Goal: Transaction & Acquisition: Purchase product/service

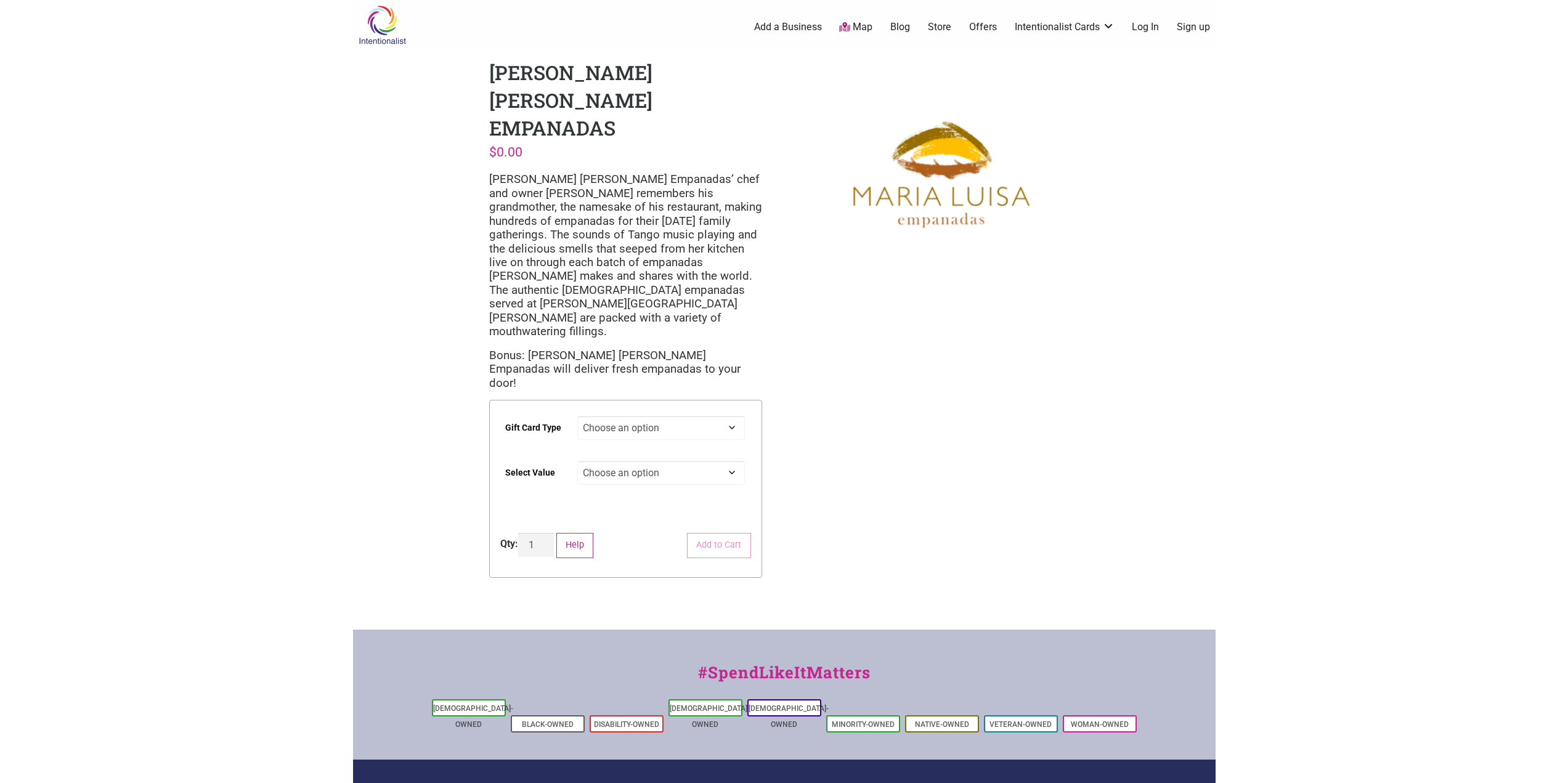
click at [709, 416] on select "Choose an option Digital" at bounding box center [661, 427] width 167 height 24
select select "Digital"
click at [577, 416] on select "Choose an option Digital" at bounding box center [661, 427] width 167 height 24
click at [650, 461] on select "Choose an option $25 $50 $100 $200 $500" at bounding box center [661, 473] width 167 height 24
click at [577, 461] on select "Choose an option $25 $50 $100 $200 $500" at bounding box center [661, 473] width 167 height 24
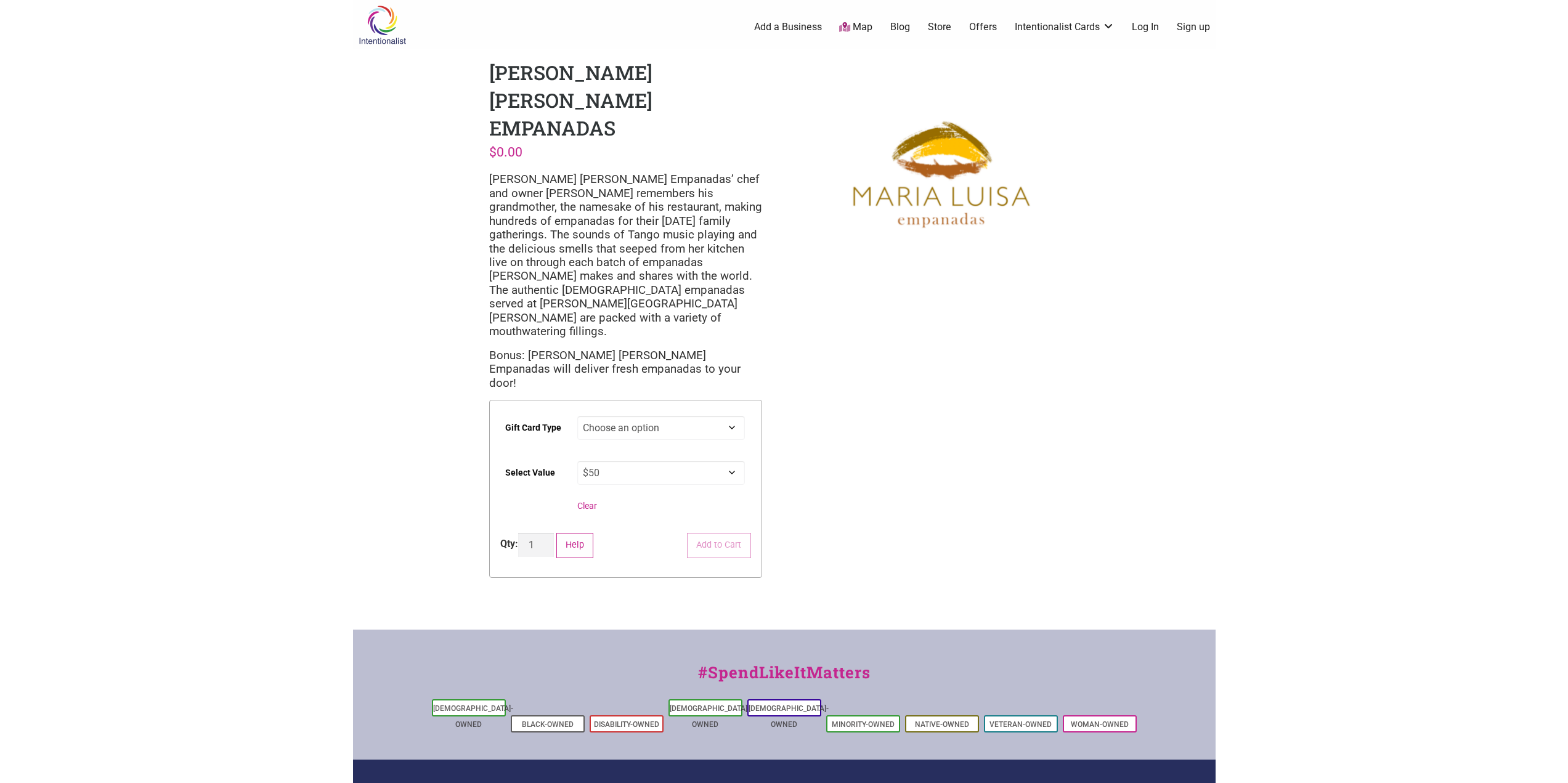
select select "$50"
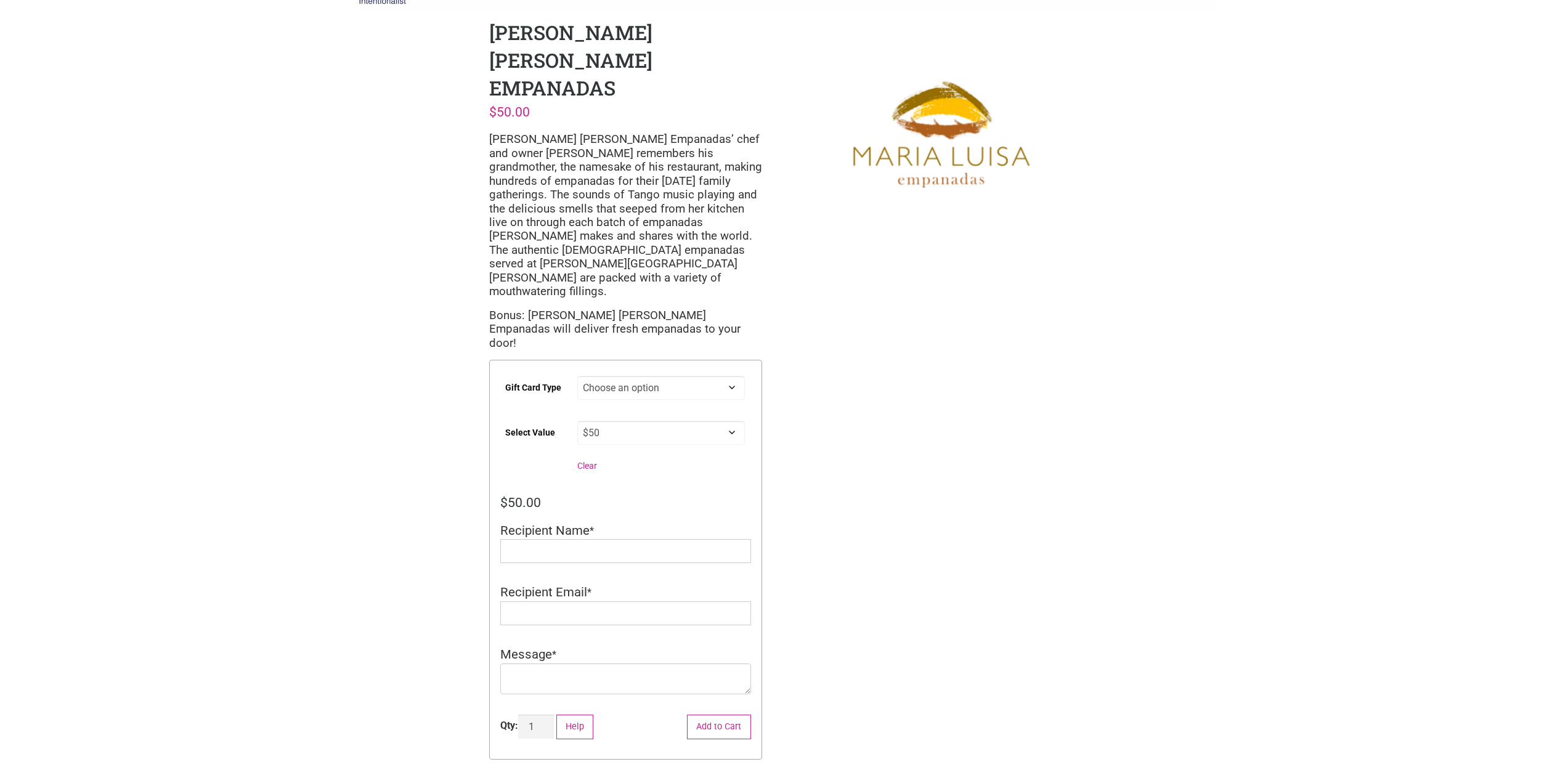
scroll to position [61, 0]
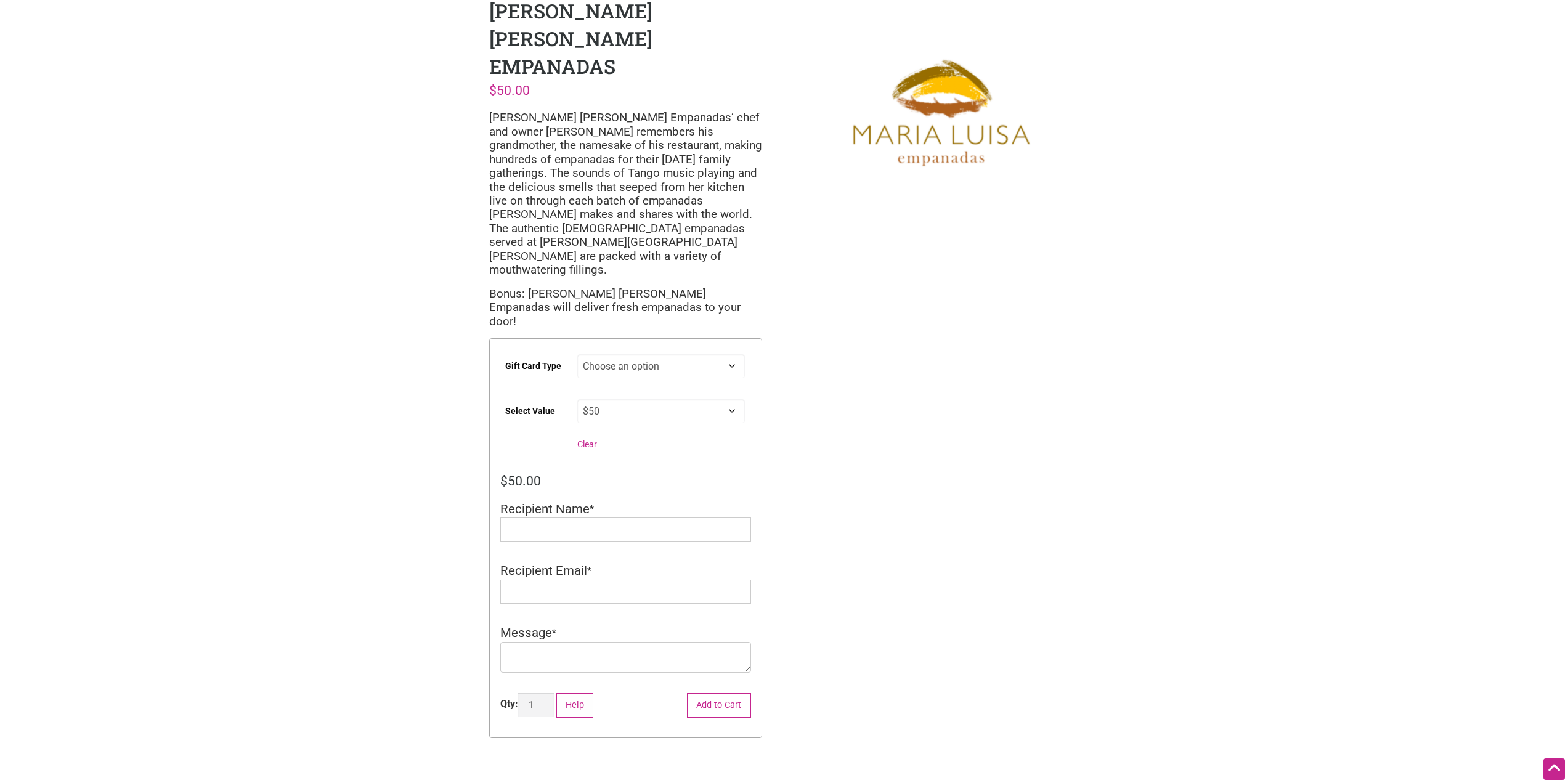
drag, startPoint x: 514, startPoint y: 505, endPoint x: 396, endPoint y: 479, distance: 120.8
click at [396, 480] on div "Intentionalist Spend like it matters 0 Add a Business Map Blog Store Offers Int…" at bounding box center [784, 556] width 863 height 1236
click at [636, 517] on input "Recipient Name" at bounding box center [626, 529] width 251 height 24
drag, startPoint x: 634, startPoint y: 423, endPoint x: 426, endPoint y: 476, distance: 214.6
click at [425, 476] on div "Intentionalist Spend like it matters 0 Add a Business Map Blog Store Offers Int…" at bounding box center [784, 556] width 863 height 1236
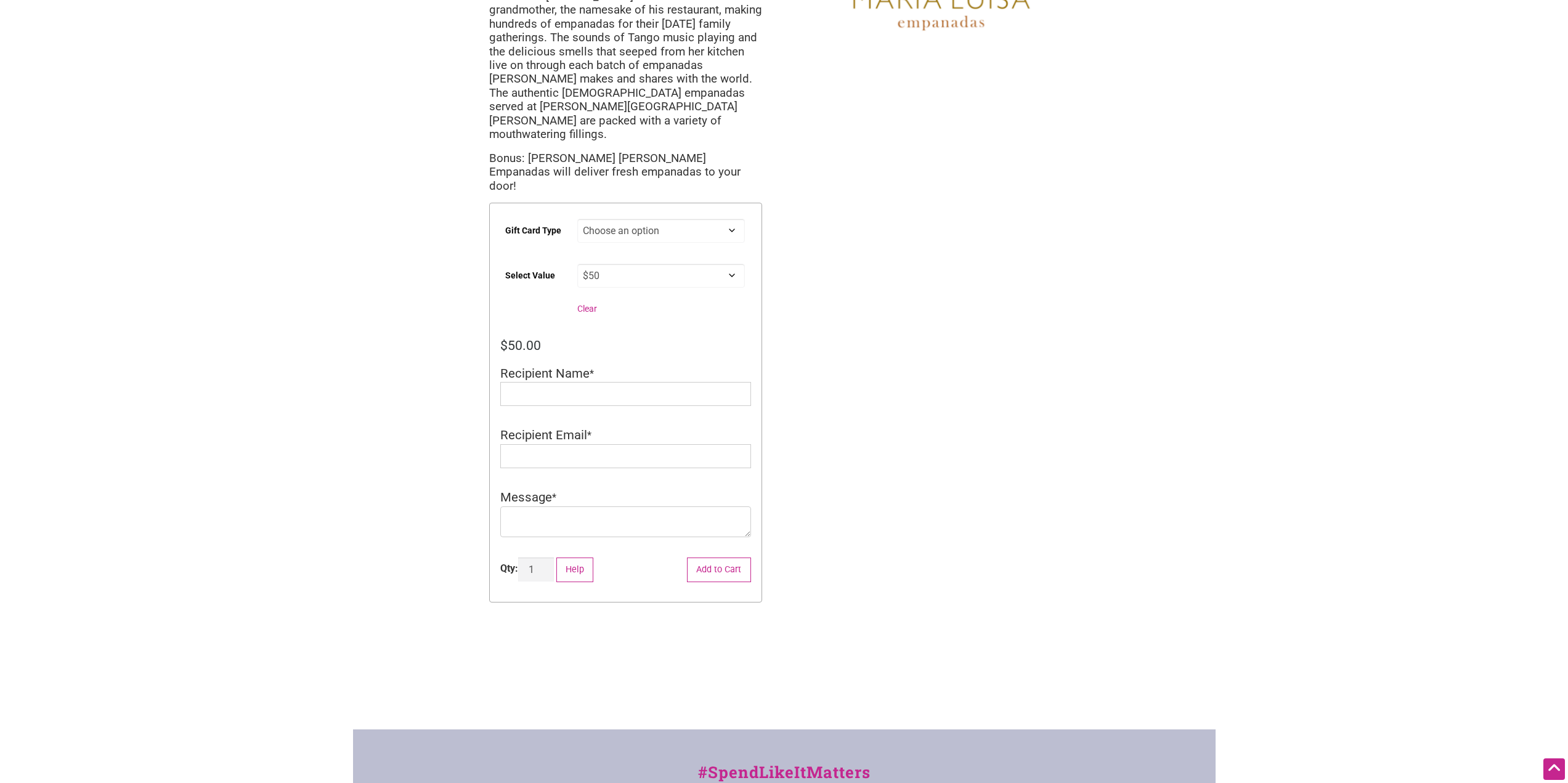
scroll to position [246, 0]
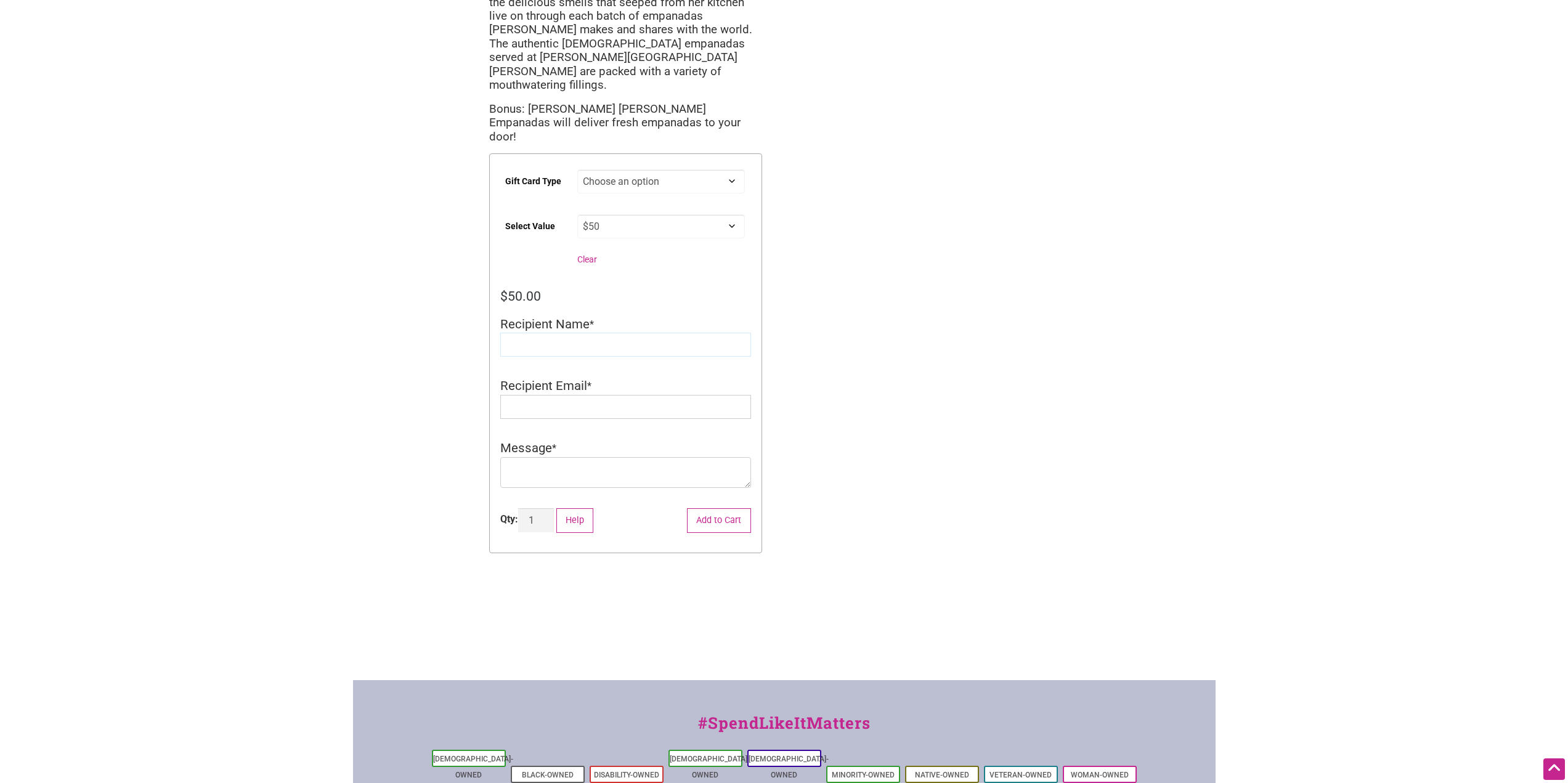
click at [546, 333] on input "Recipient Name" at bounding box center [626, 345] width 251 height 24
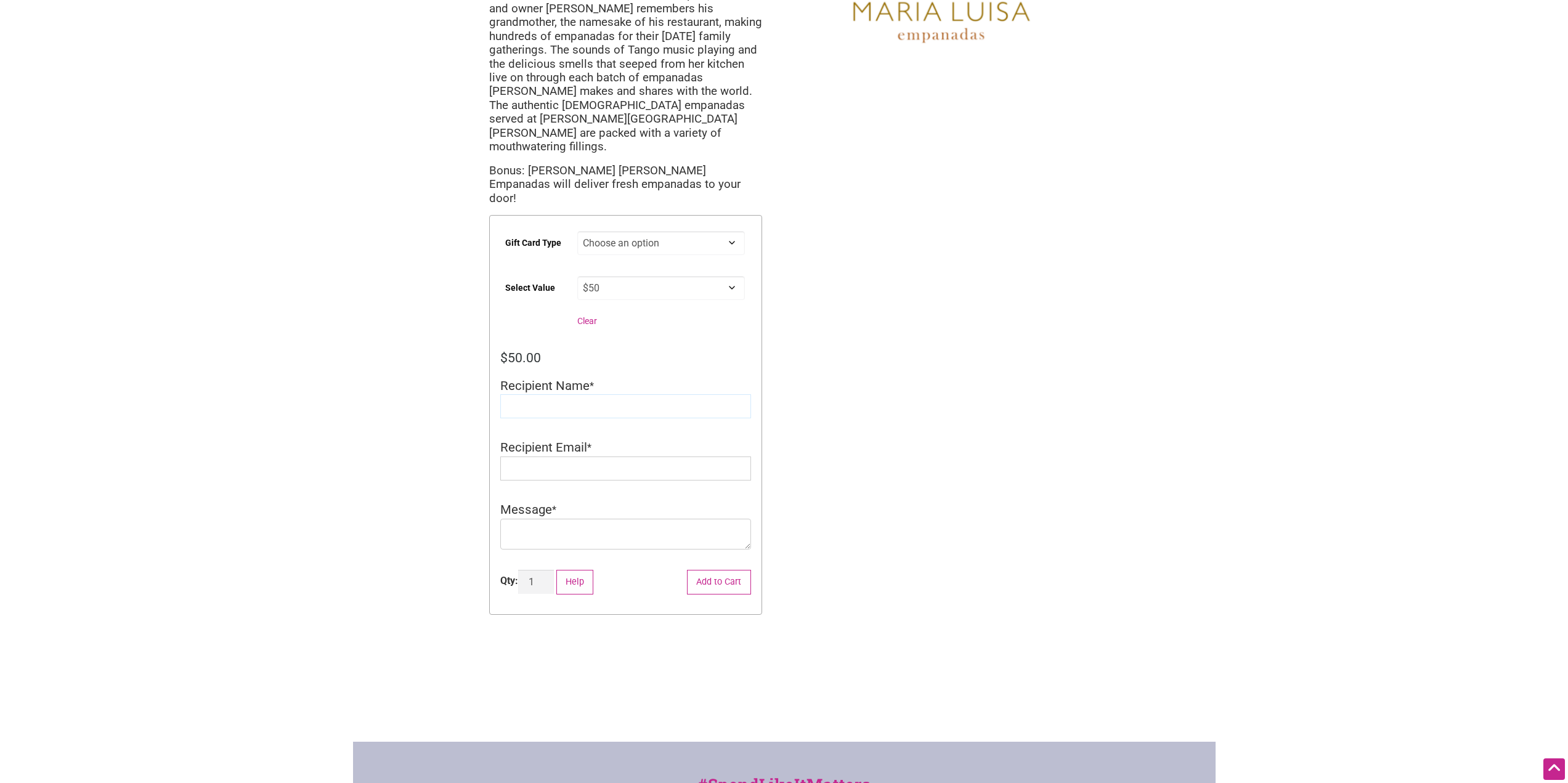
scroll to position [0, 0]
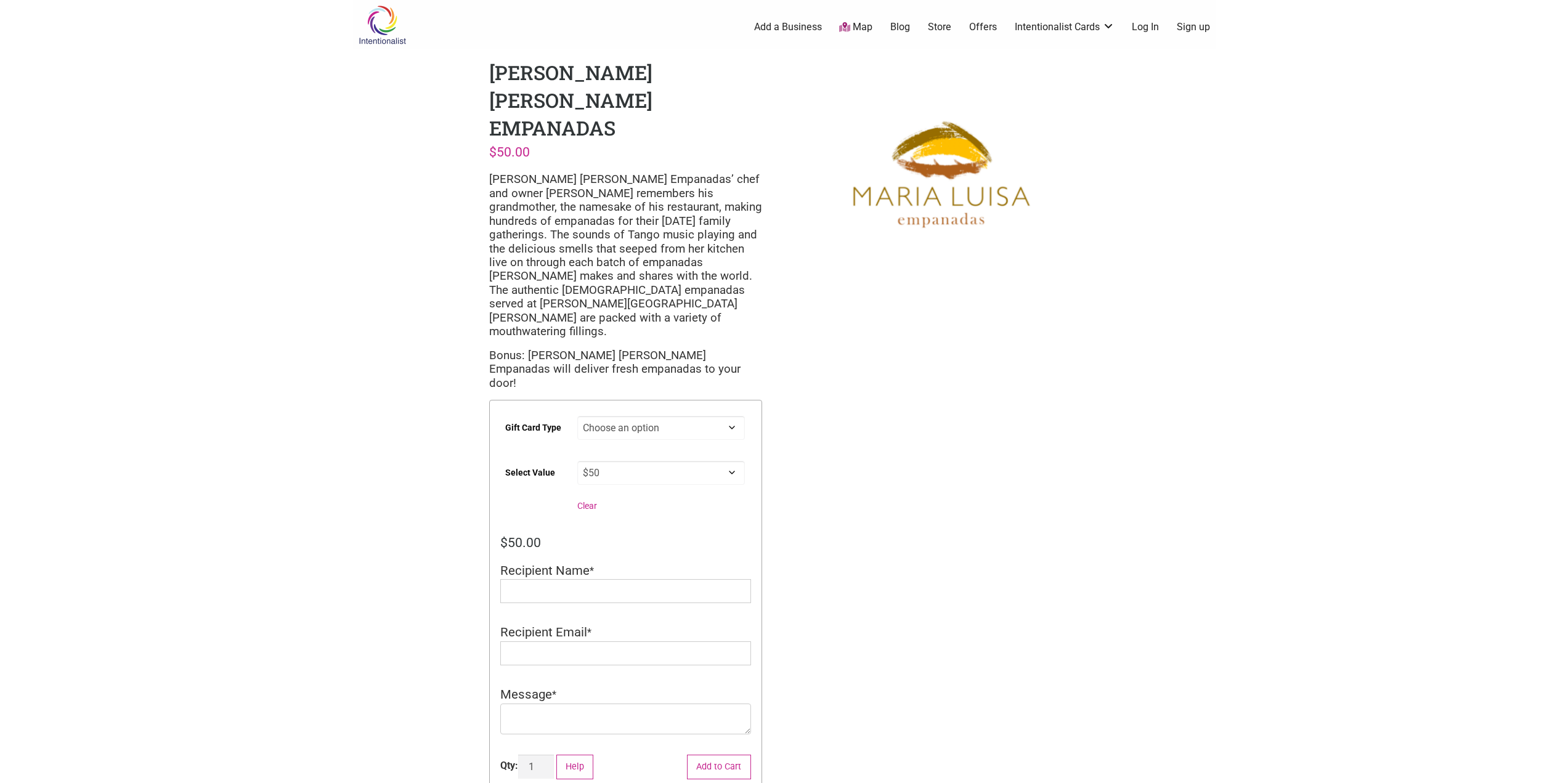
click at [539, 562] on li "Recipient Name *" at bounding box center [626, 588] width 251 height 52
click at [541, 579] on input "Recipient Name" at bounding box center [626, 591] width 251 height 24
type input "[PERSON_NAME]"
click at [552, 641] on input "Recipient Email" at bounding box center [626, 653] width 251 height 24
type input "[EMAIL_ADDRESS][DOMAIN_NAME]"
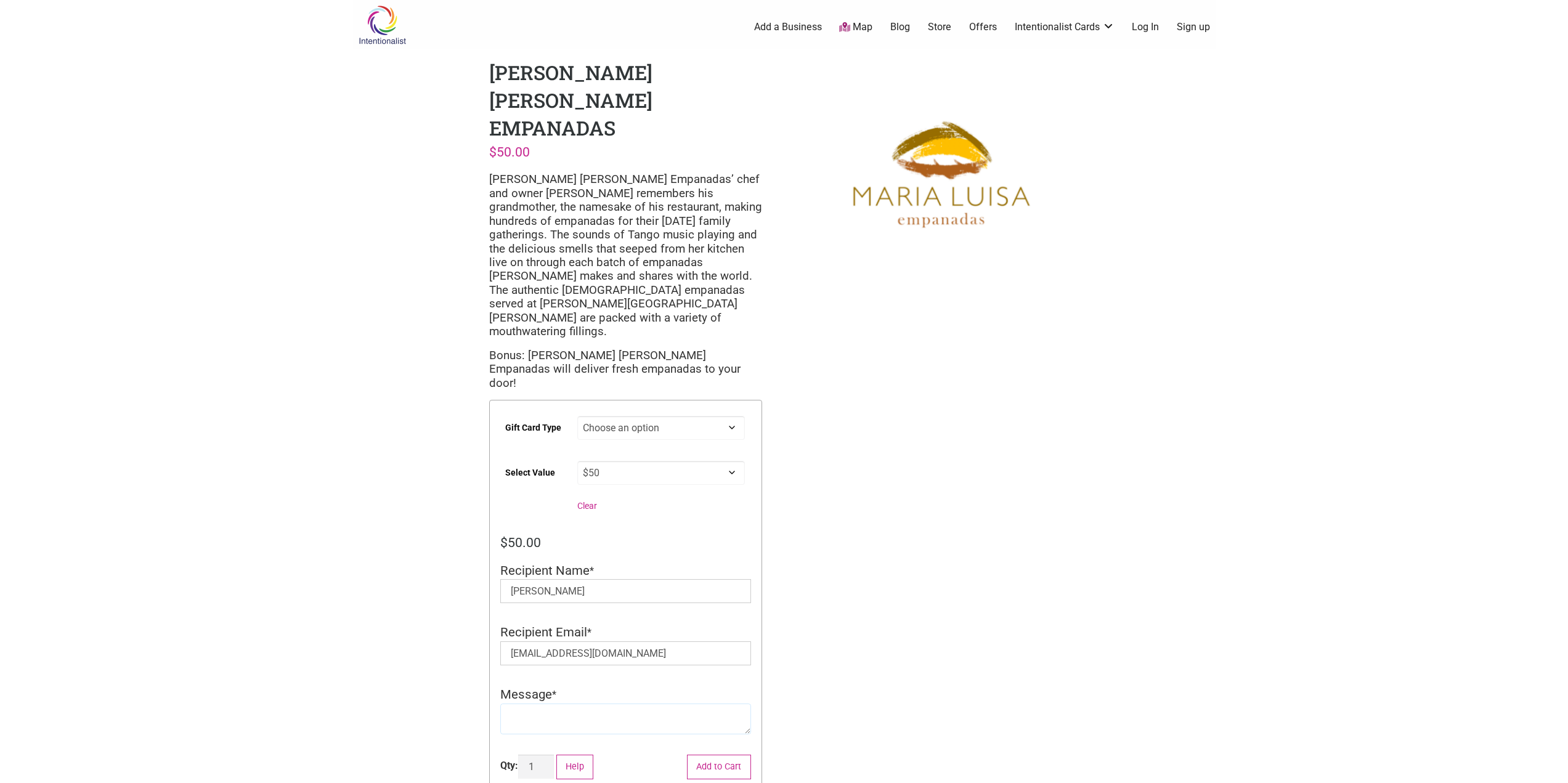
click at [583, 703] on textarea "Message" at bounding box center [626, 719] width 251 height 31
type textarea "Hi!"
click at [709, 755] on button "Add to Cart" at bounding box center [718, 767] width 64 height 25
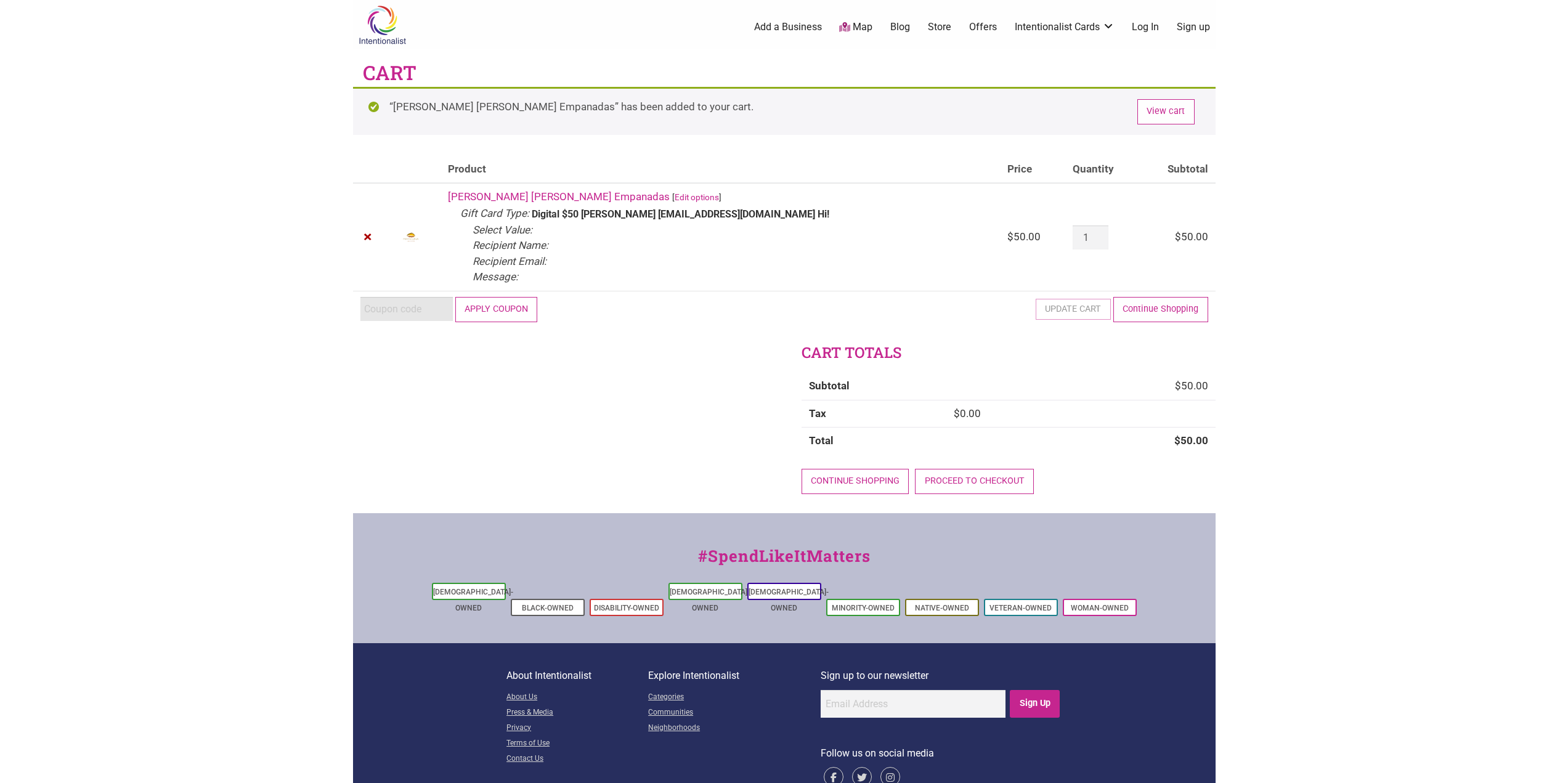
click at [390, 303] on input "Coupon:" at bounding box center [406, 308] width 92 height 24
paste input "2025JUNTOS"
type input "2025JUNTOS"
click at [473, 309] on button "Apply coupon" at bounding box center [497, 309] width 83 height 25
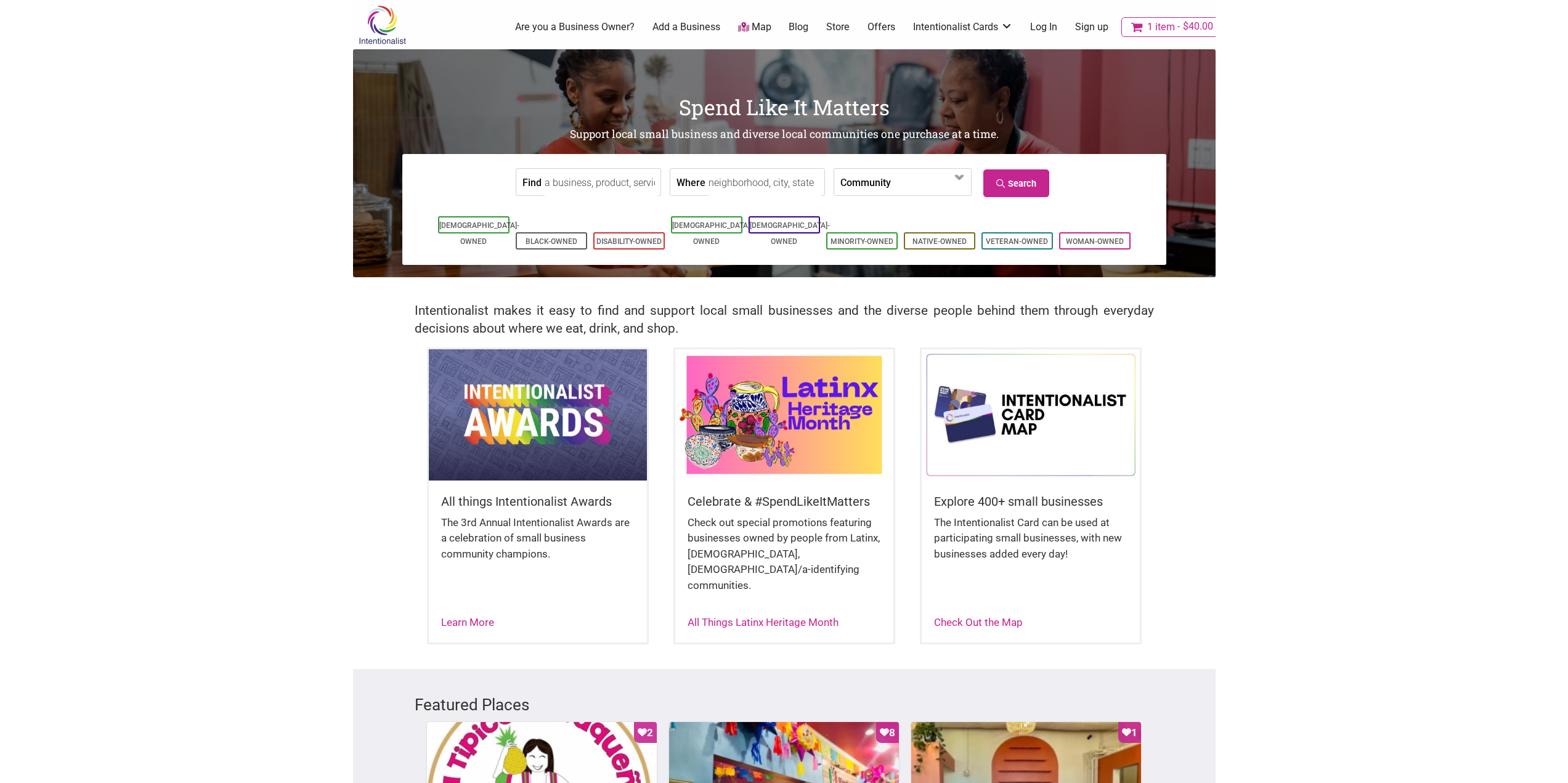
click at [793, 452] on img at bounding box center [784, 414] width 218 height 131
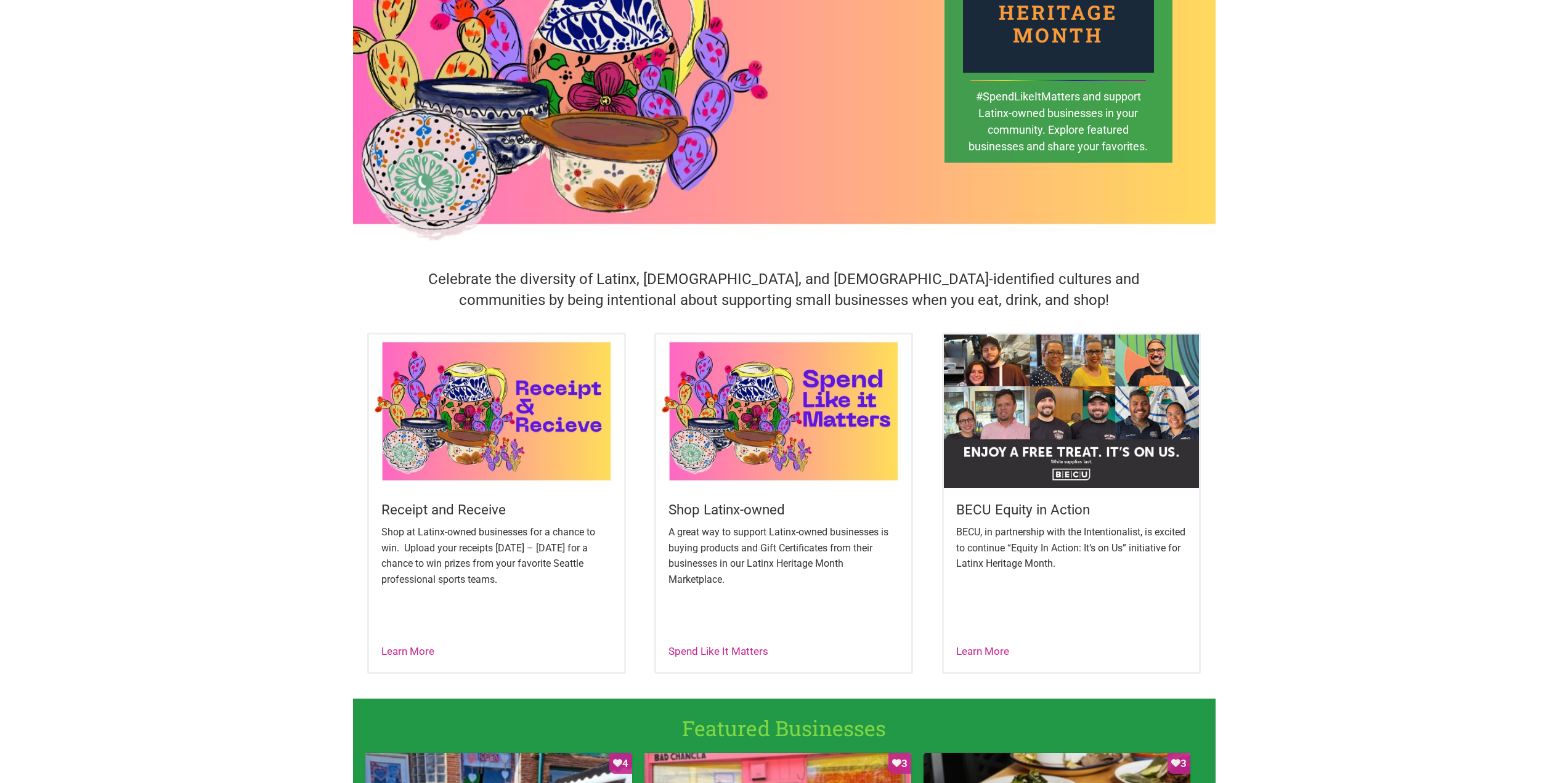
scroll to position [246, 0]
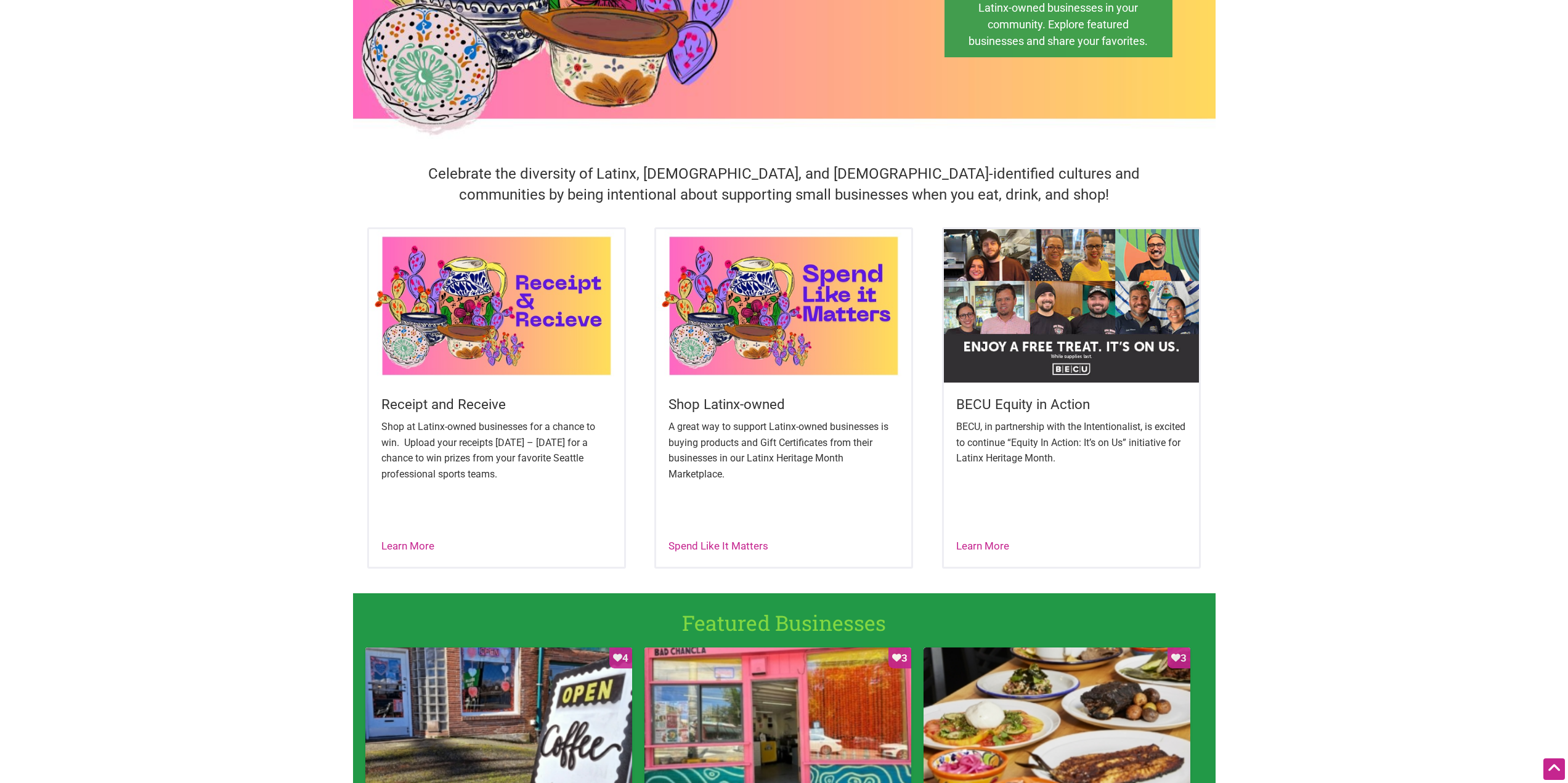
click at [424, 537] on div "Receipt and Receive Shop at Latinx-owned businesses for a chance to win. Upload…" at bounding box center [497, 469] width 255 height 172
click at [423, 542] on link "Learn More" at bounding box center [408, 546] width 53 height 12
click at [710, 548] on link "Spend Like It Matters" at bounding box center [718, 546] width 100 height 12
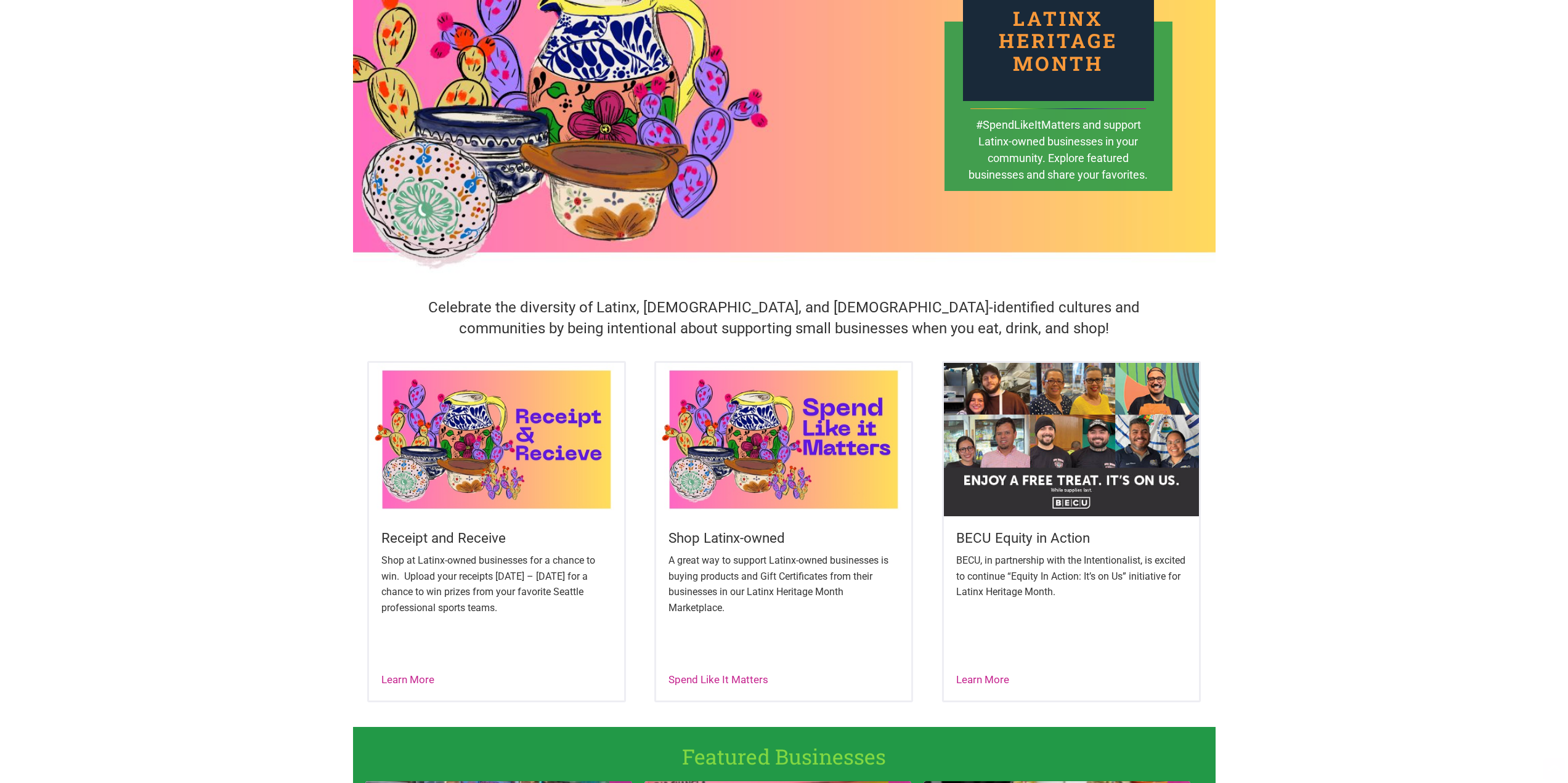
scroll to position [123, 0]
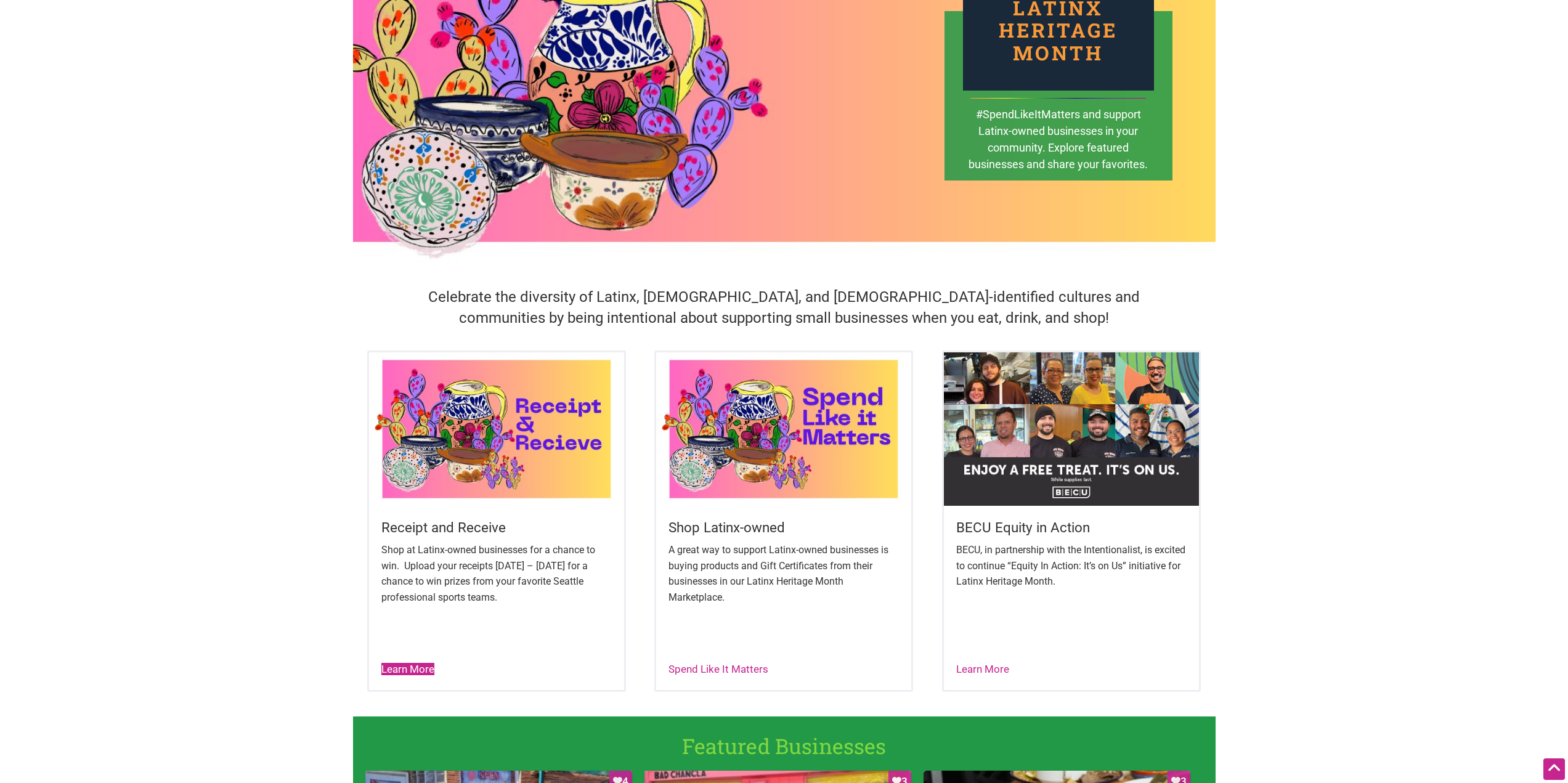
click at [425, 674] on link "Learn More" at bounding box center [408, 669] width 53 height 12
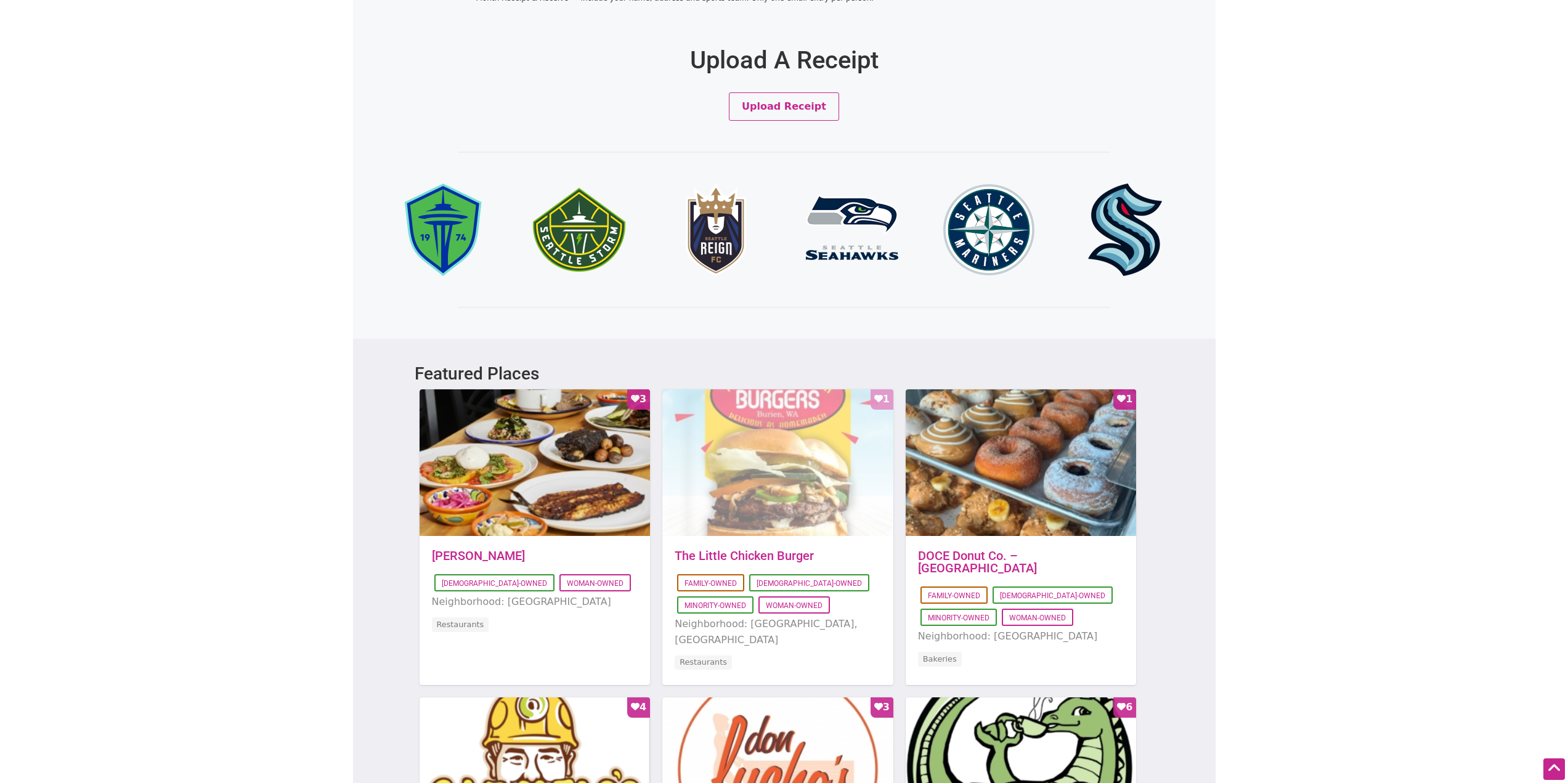
scroll to position [555, 0]
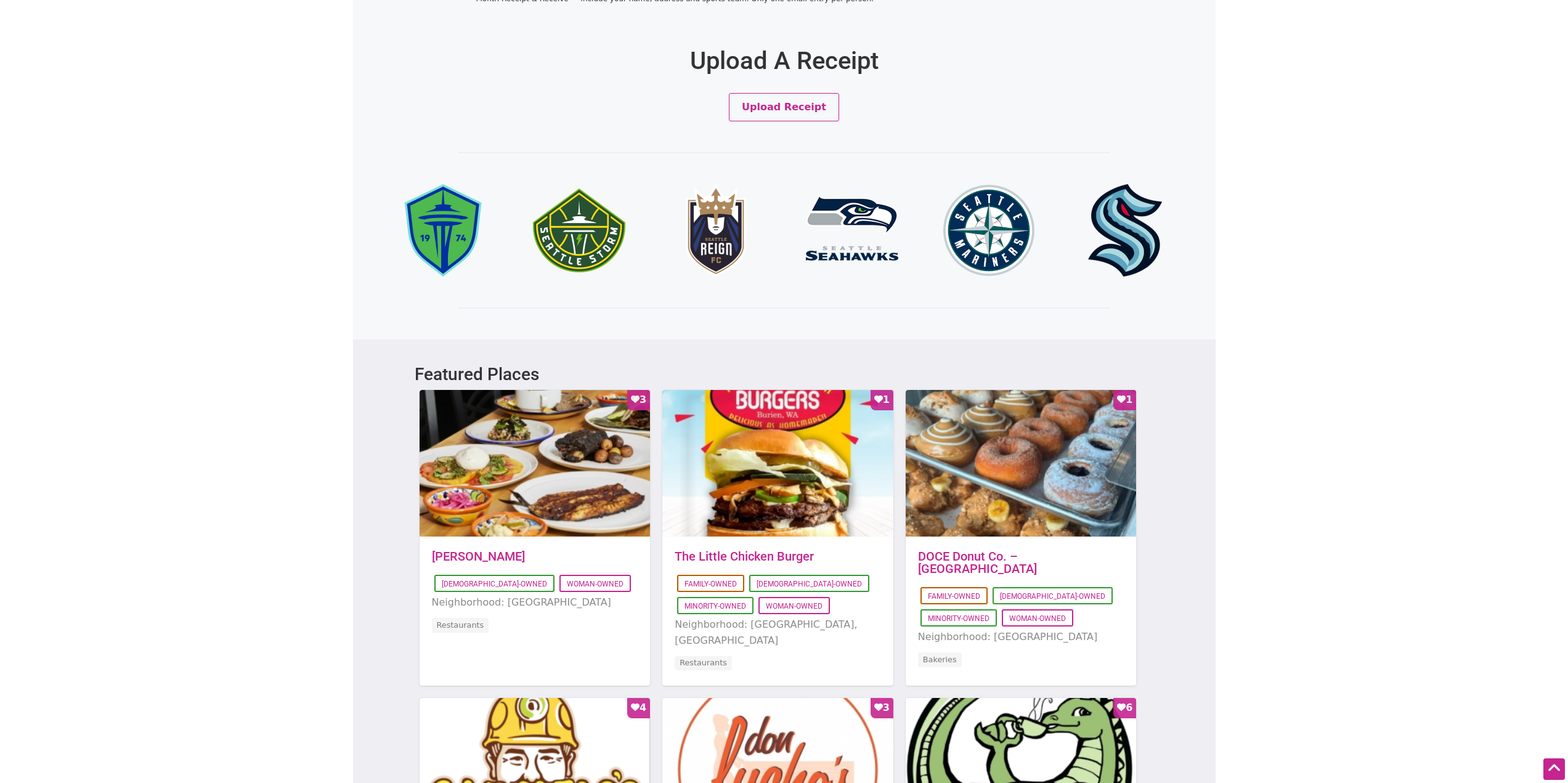
drag, startPoint x: 1298, startPoint y: 442, endPoint x: 1277, endPoint y: 360, distance: 84.6
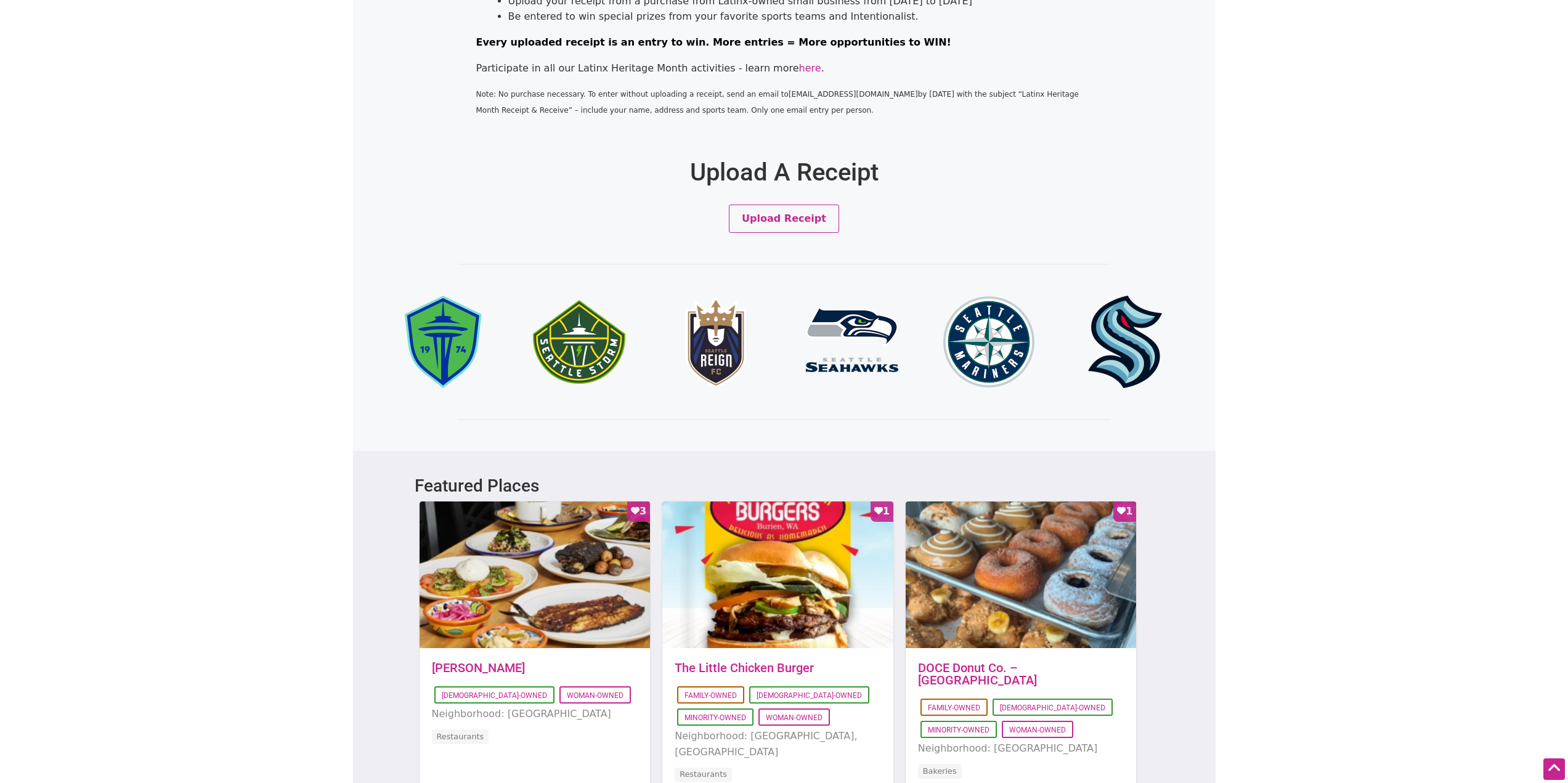
scroll to position [678, 0]
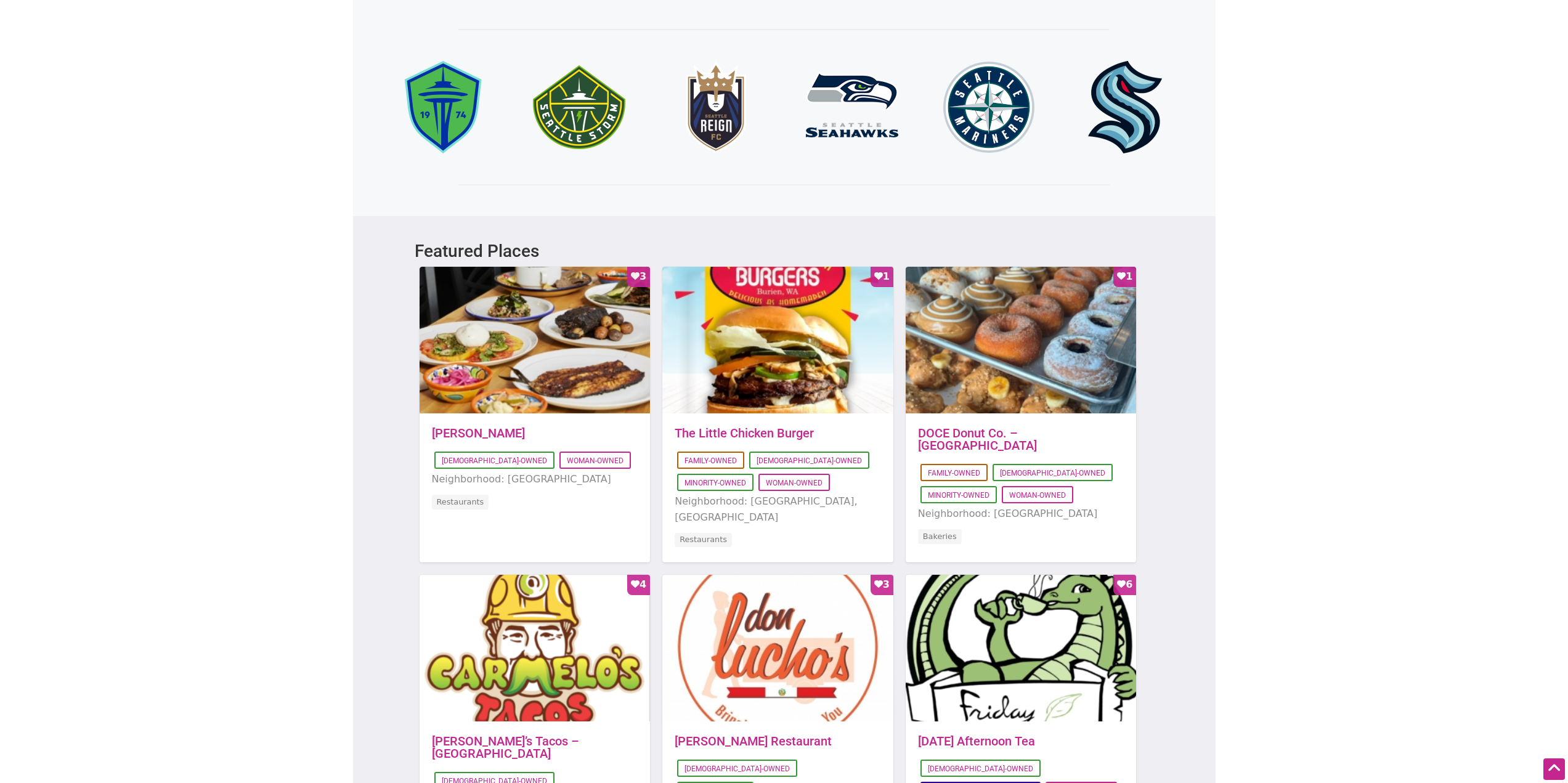
drag, startPoint x: 1240, startPoint y: 376, endPoint x: 1252, endPoint y: 277, distance: 99.7
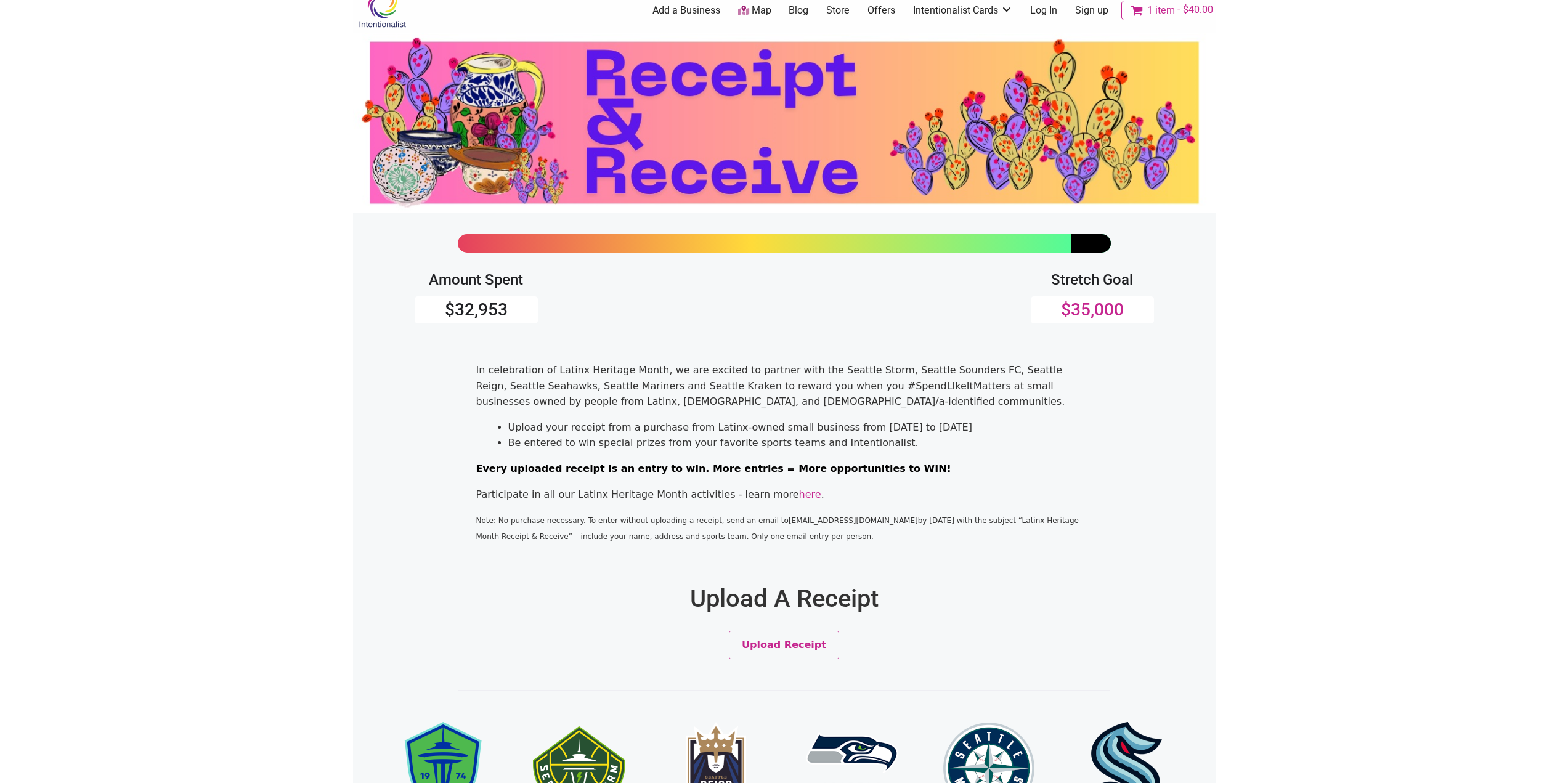
scroll to position [0, 0]
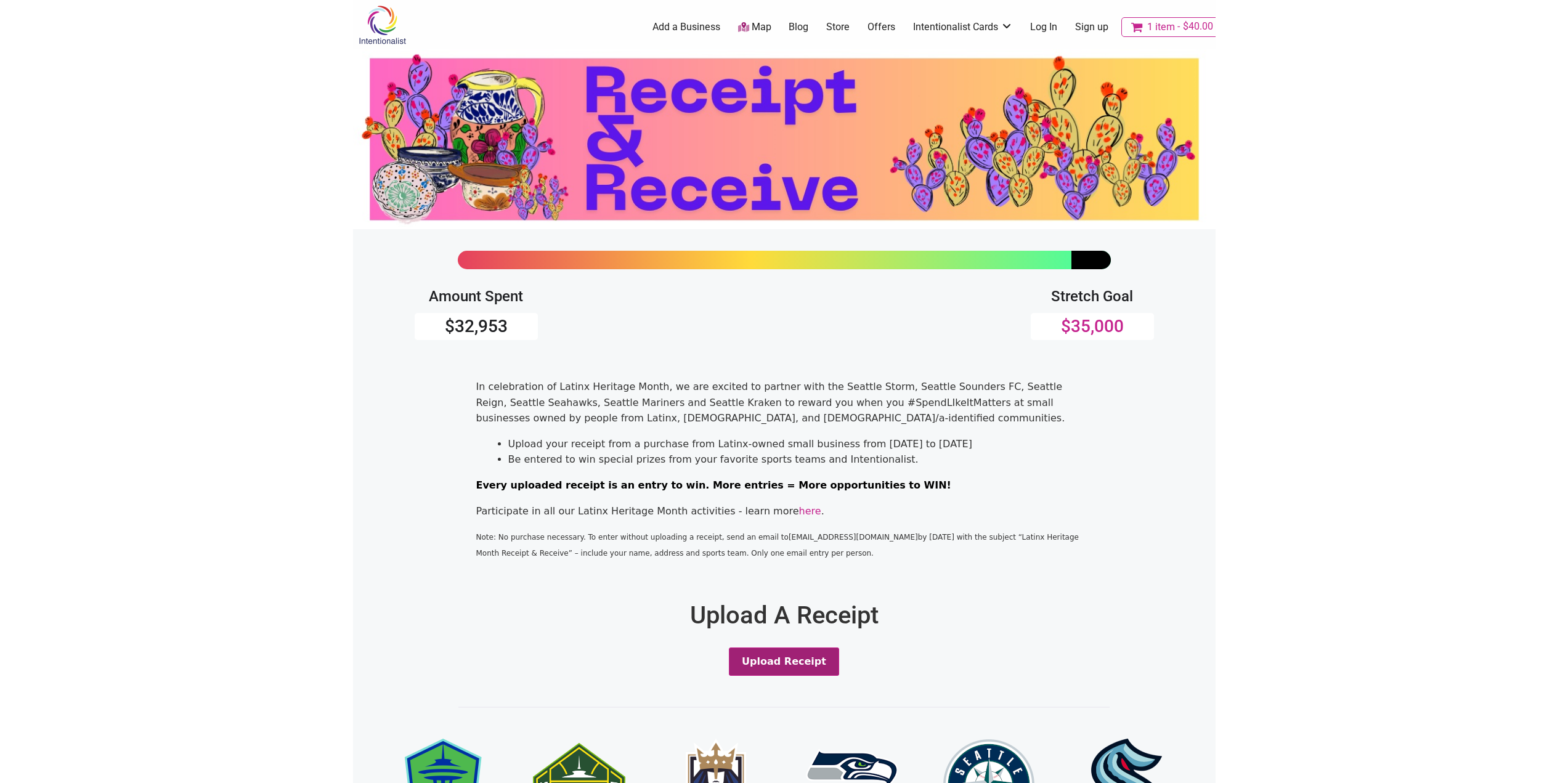
click at [790, 672] on button "Upload Receipt" at bounding box center [784, 661] width 111 height 28
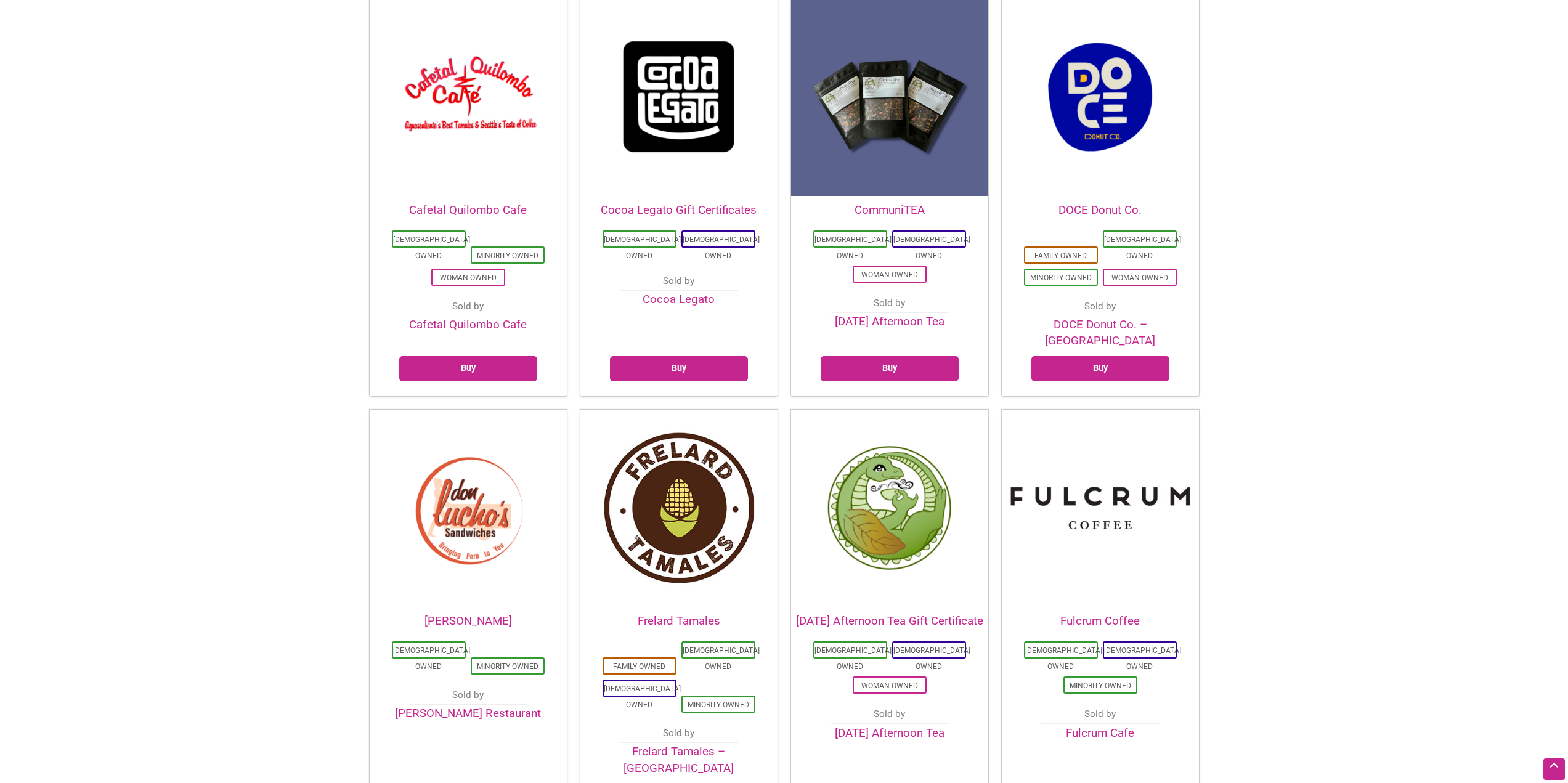
scroll to position [801, 0]
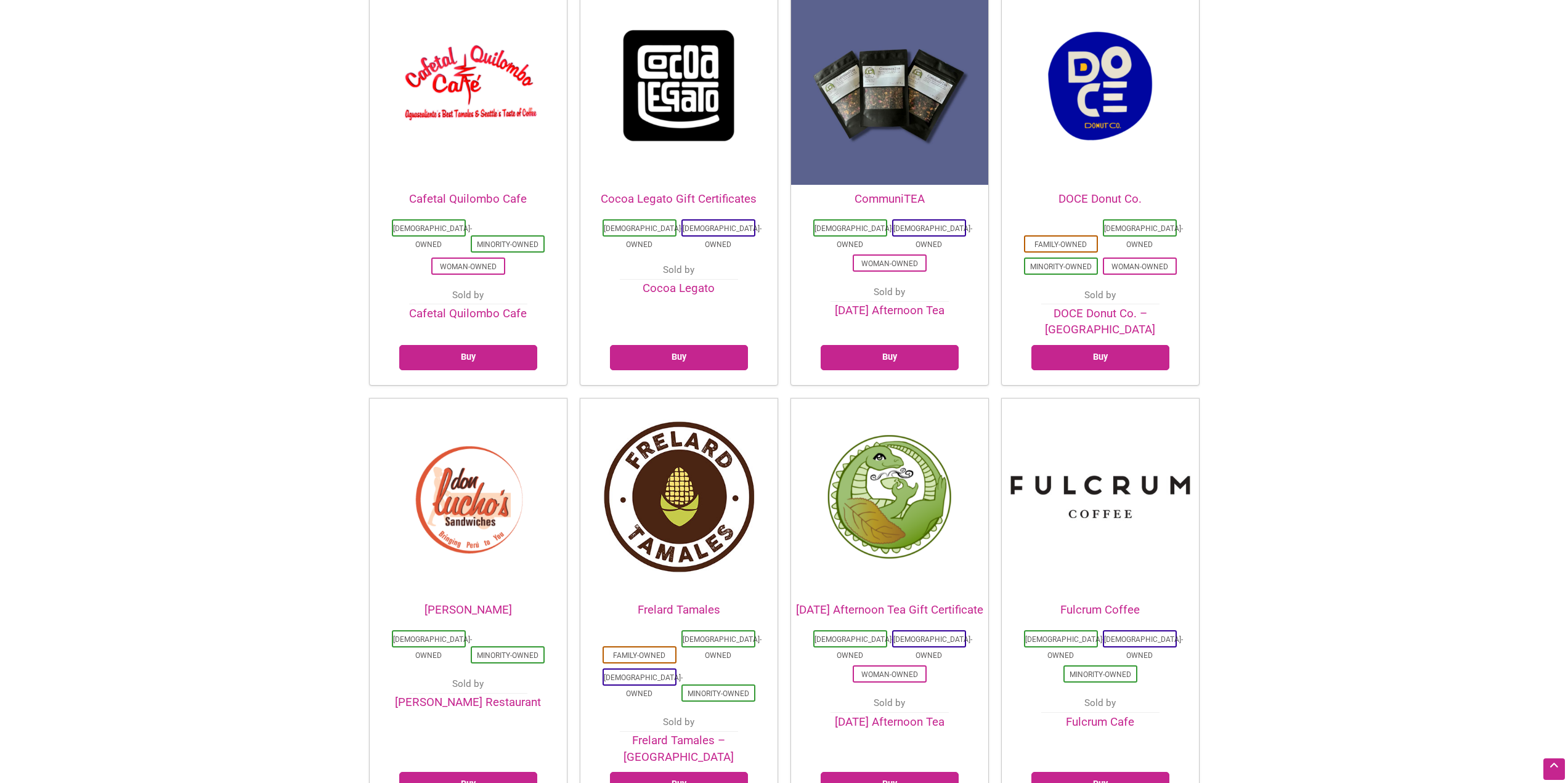
drag, startPoint x: 1242, startPoint y: 324, endPoint x: 1223, endPoint y: 239, distance: 87.1
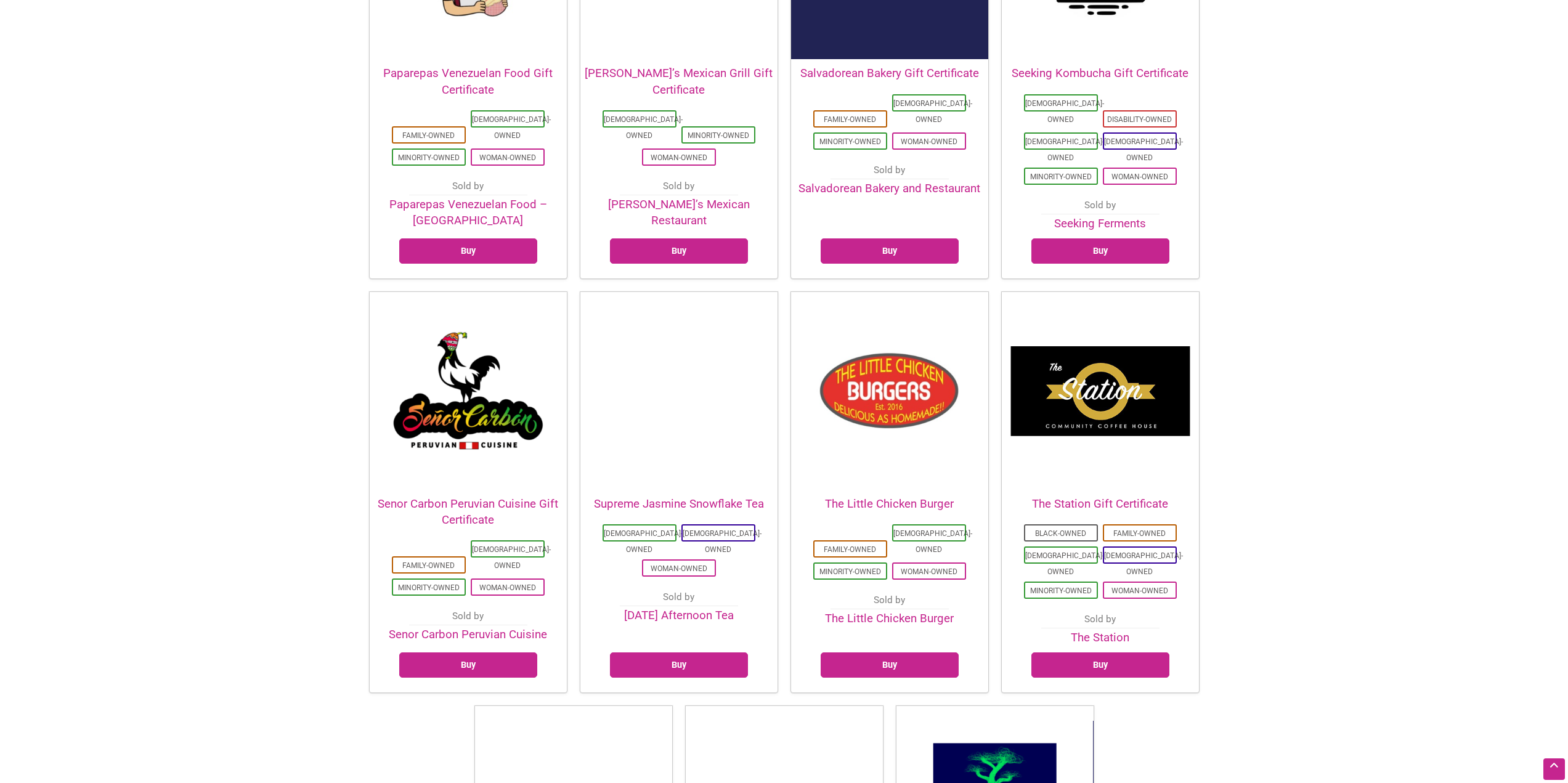
scroll to position [2895, 0]
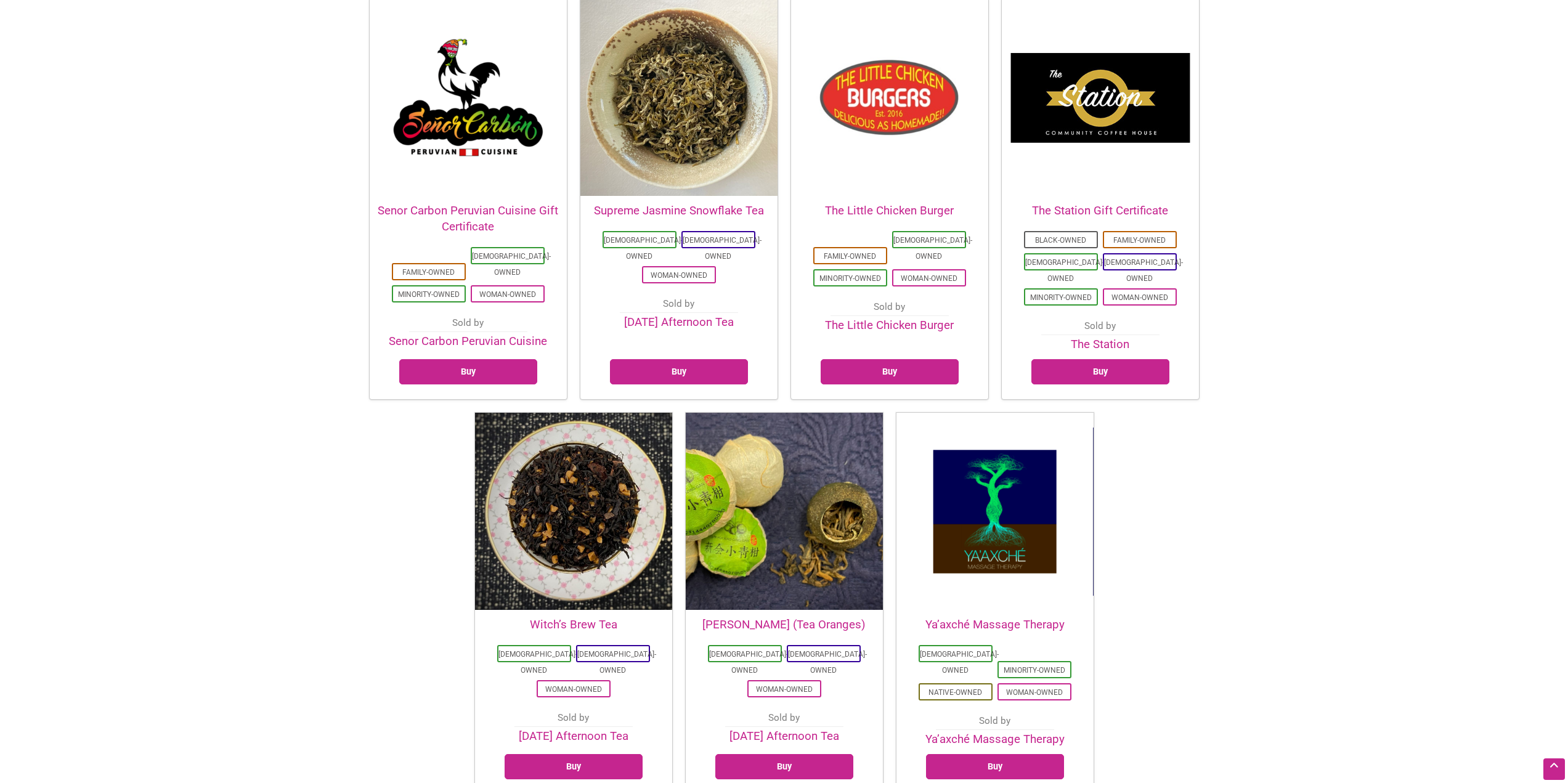
drag, startPoint x: 1269, startPoint y: 250, endPoint x: 1281, endPoint y: 187, distance: 64.1
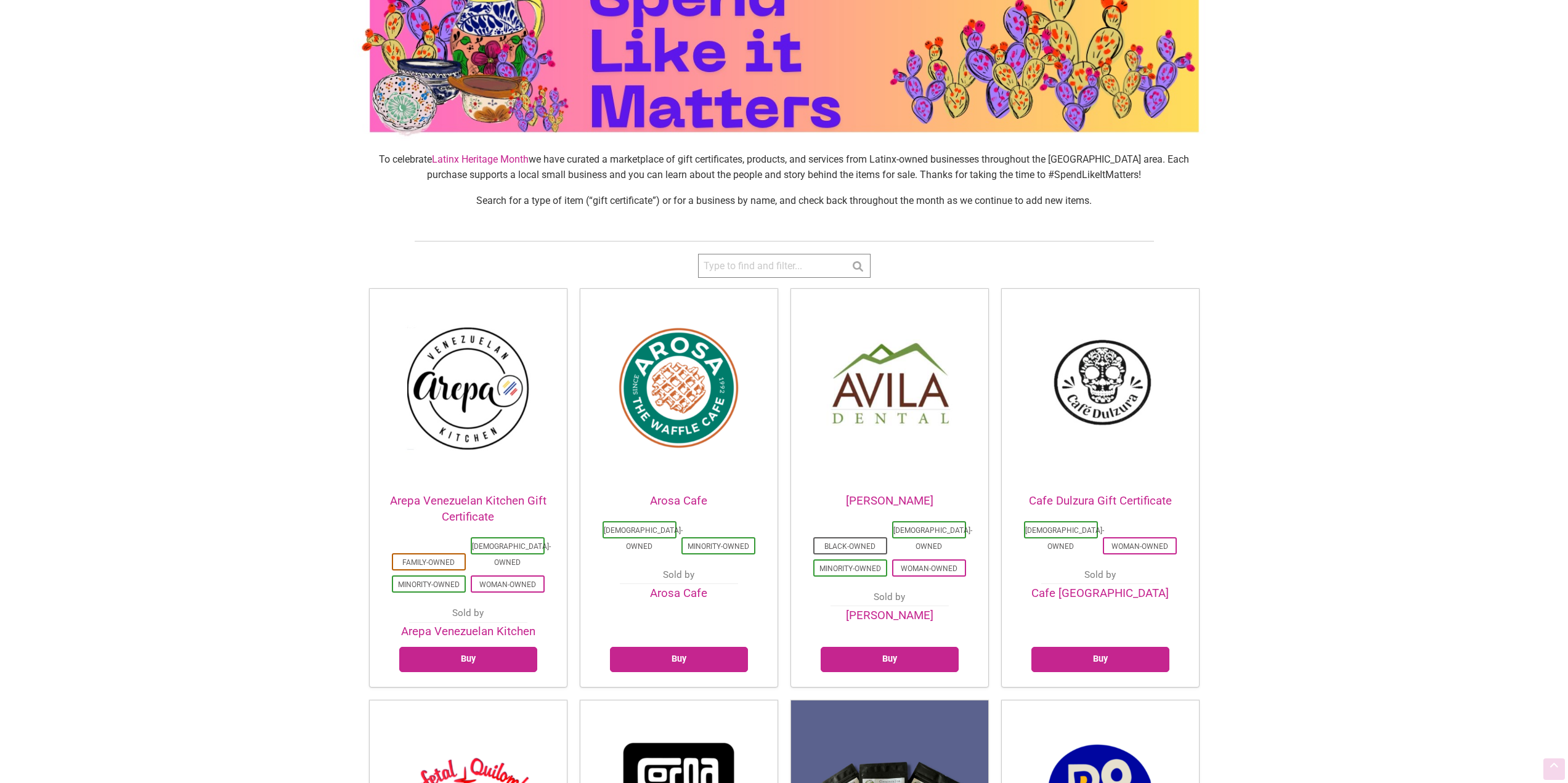
scroll to position [0, 0]
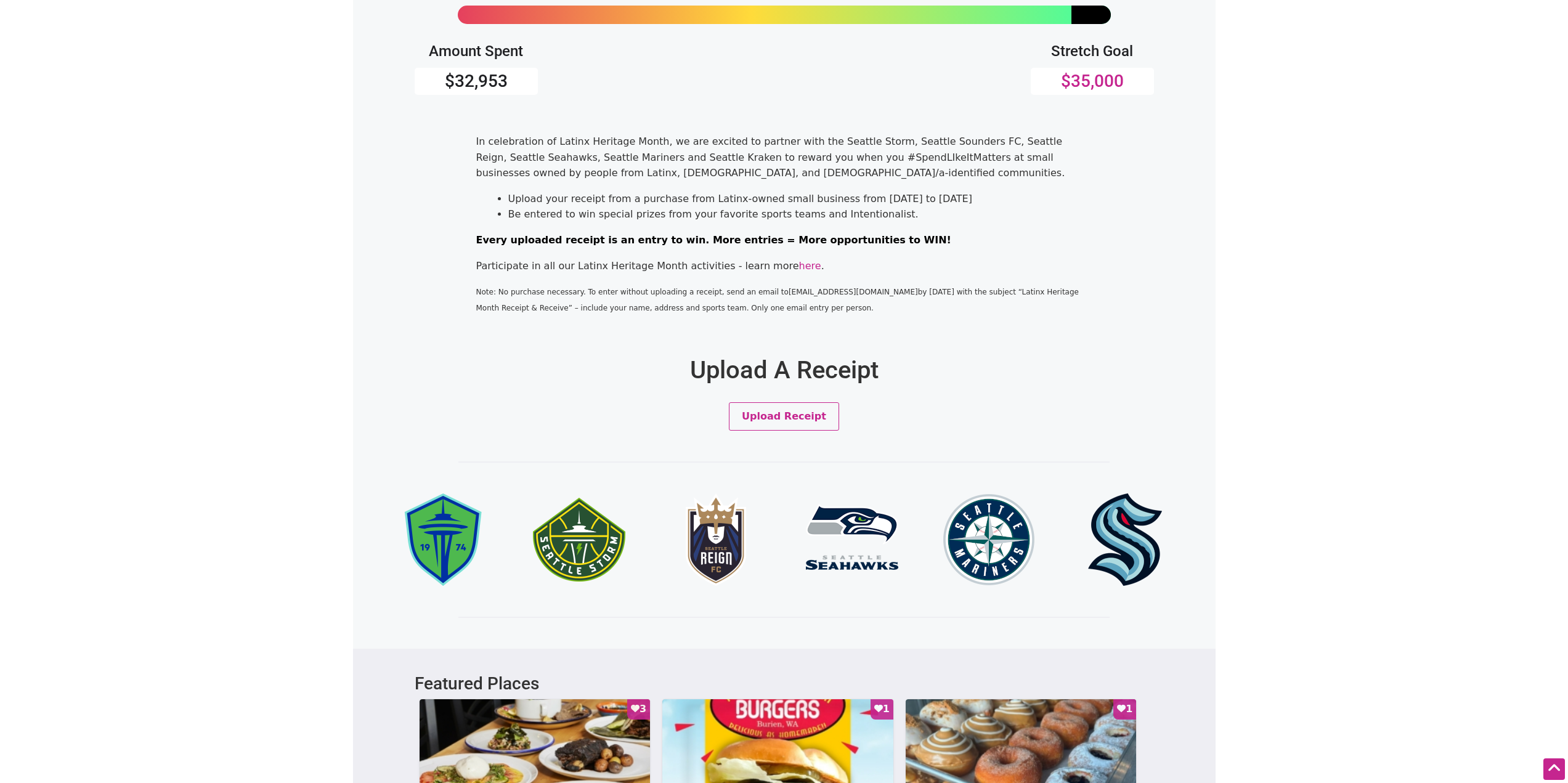
scroll to position [246, 0]
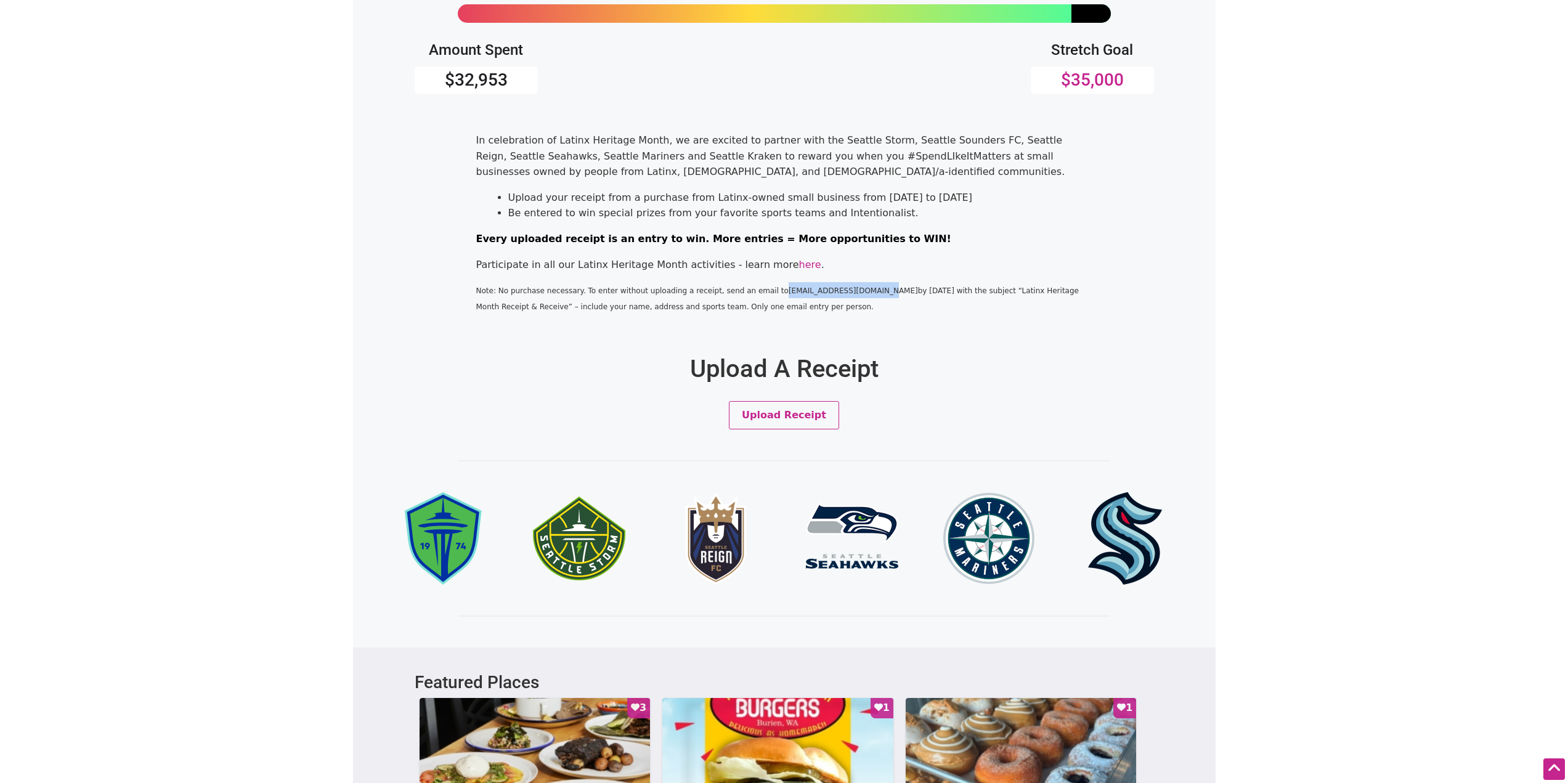
drag, startPoint x: 833, startPoint y: 292, endPoint x: 753, endPoint y: 294, distance: 80.0
click at [753, 294] on span "Note: No purchase necessary. To enter without uploading a receipt, send an emai…" at bounding box center [778, 299] width 603 height 25
copy span "hello@intentionalist.com"
click at [932, 294] on span "Note: No purchase necessary. To enter without uploading a receipt, send an emai…" at bounding box center [778, 299] width 603 height 25
drag, startPoint x: 933, startPoint y: 290, endPoint x: 1066, endPoint y: 288, distance: 133.0
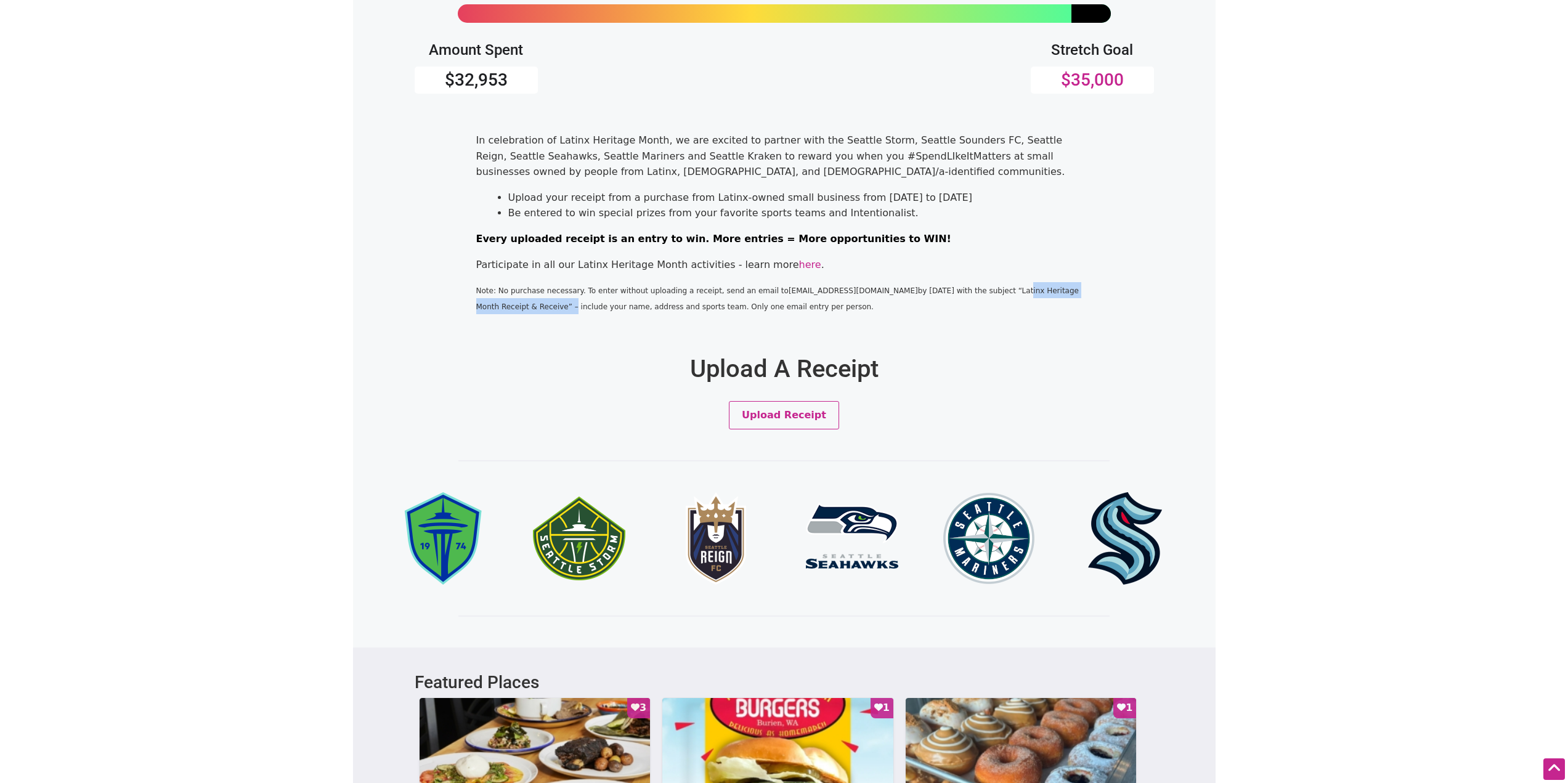
click at [1066, 288] on span "Note: No purchase necessary. To enter without uploading a receipt, send an emai…" at bounding box center [778, 299] width 603 height 25
copy span "Latinx Heritage Month Receipt & Receive"
click at [1234, 306] on body "× Menu 1 Add a Business Map Blog Store Offers Intentionalist Cards Buy Black Ca…" at bounding box center [784, 145] width 1568 height 783
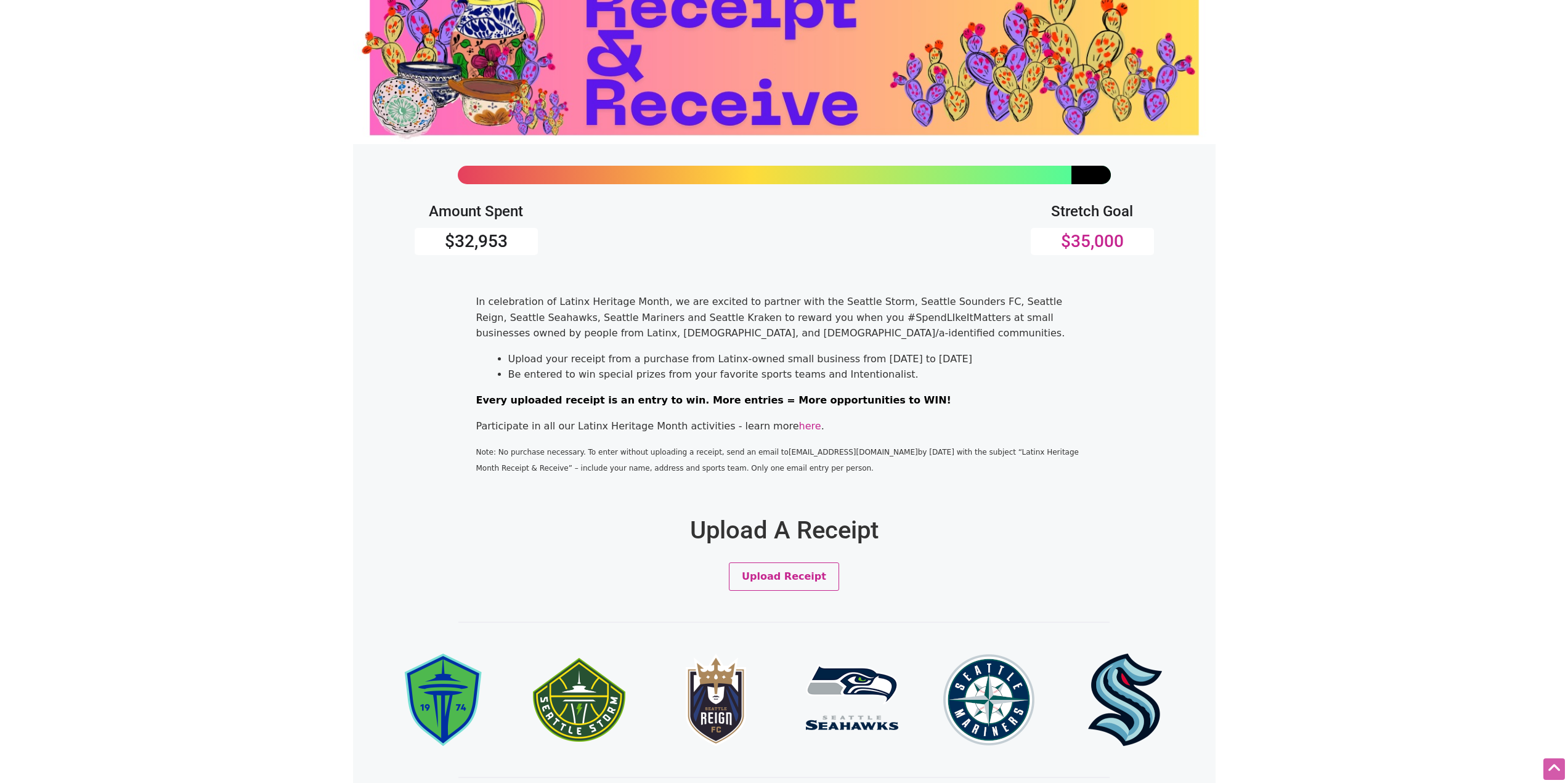
scroll to position [0, 0]
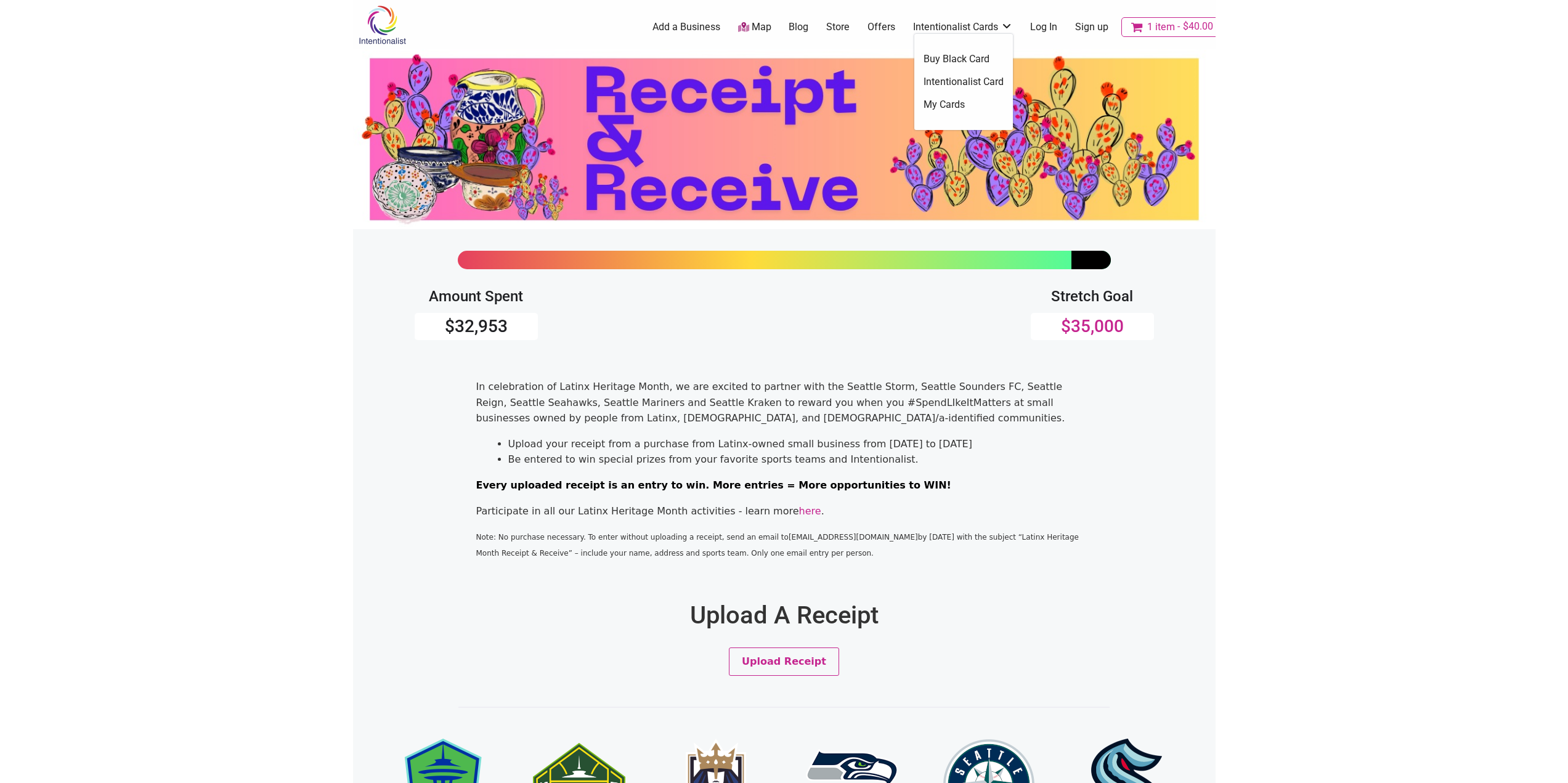
click at [1010, 26] on link "Intentionalist Cards" at bounding box center [963, 27] width 100 height 14
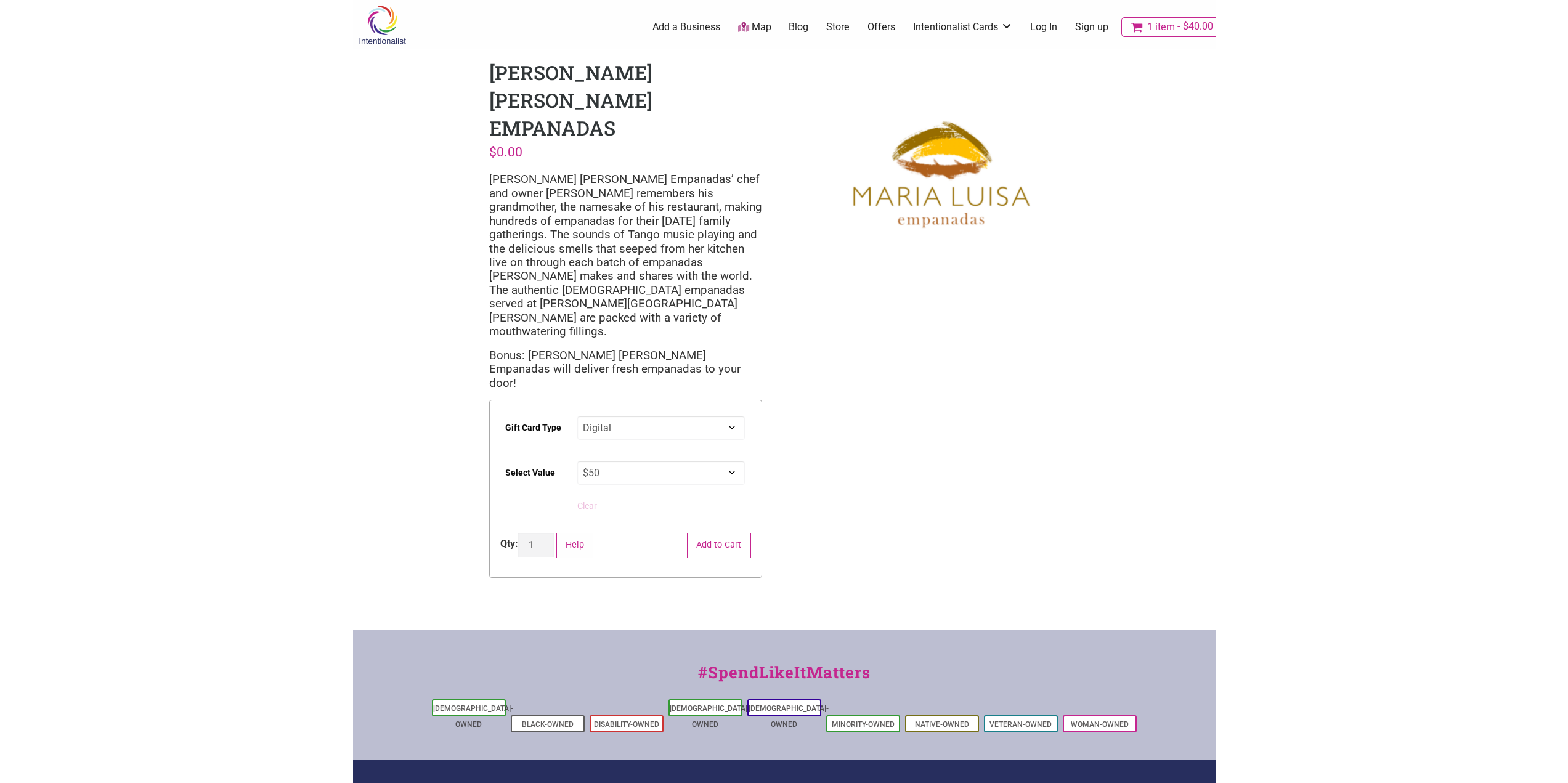
select select "Digital"
select select "$50"
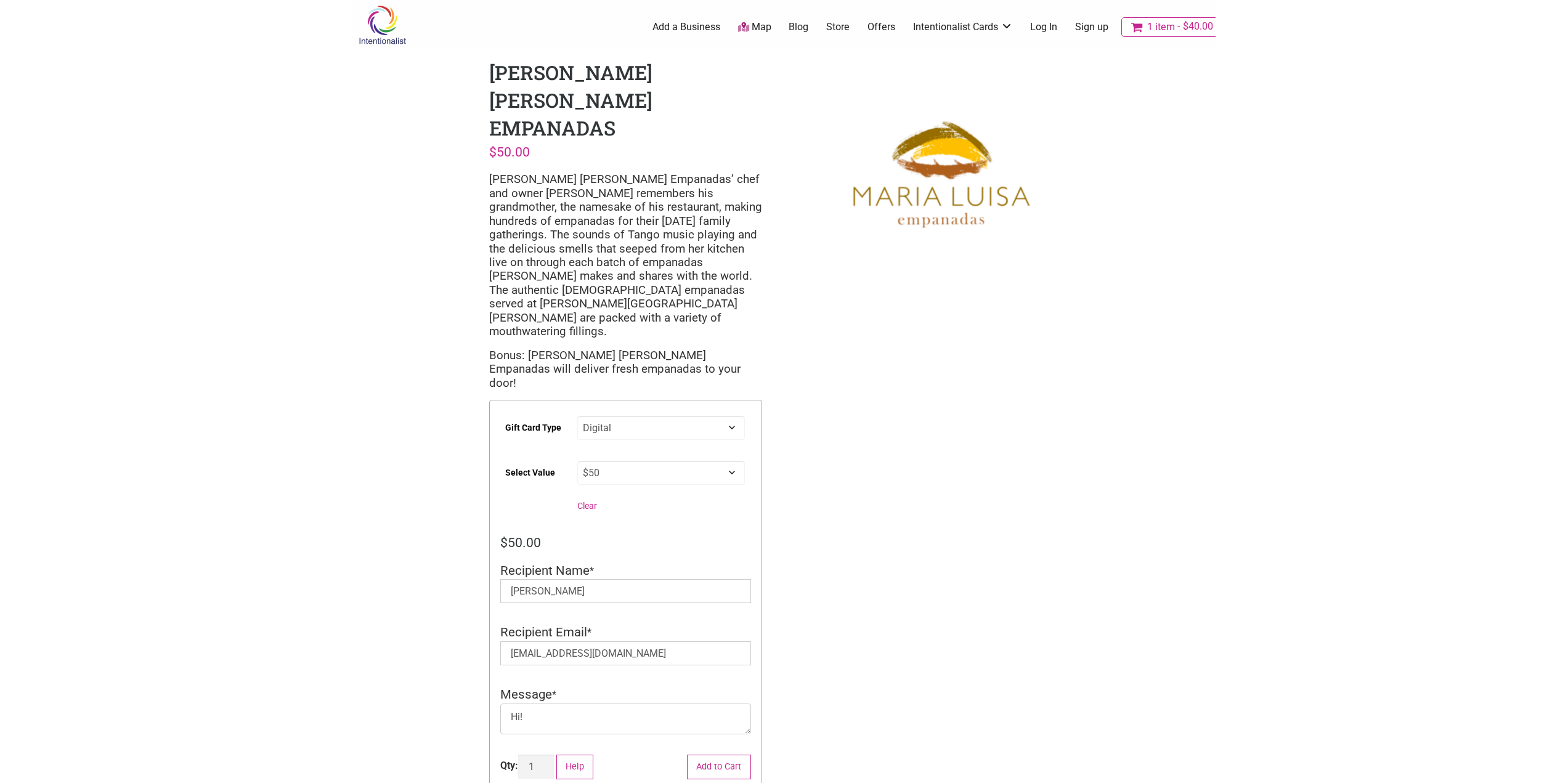
click at [614, 461] on select "Choose an option $25 $50 $100 $200 $500" at bounding box center [661, 473] width 167 height 24
click at [424, 427] on div "Intentionalist Spend like it matters 1 Add a Business Map Blog Store Offers Int…" at bounding box center [784, 617] width 863 height 1236
click at [1172, 33] on link "1 item $40.00" at bounding box center [1172, 27] width 102 height 19
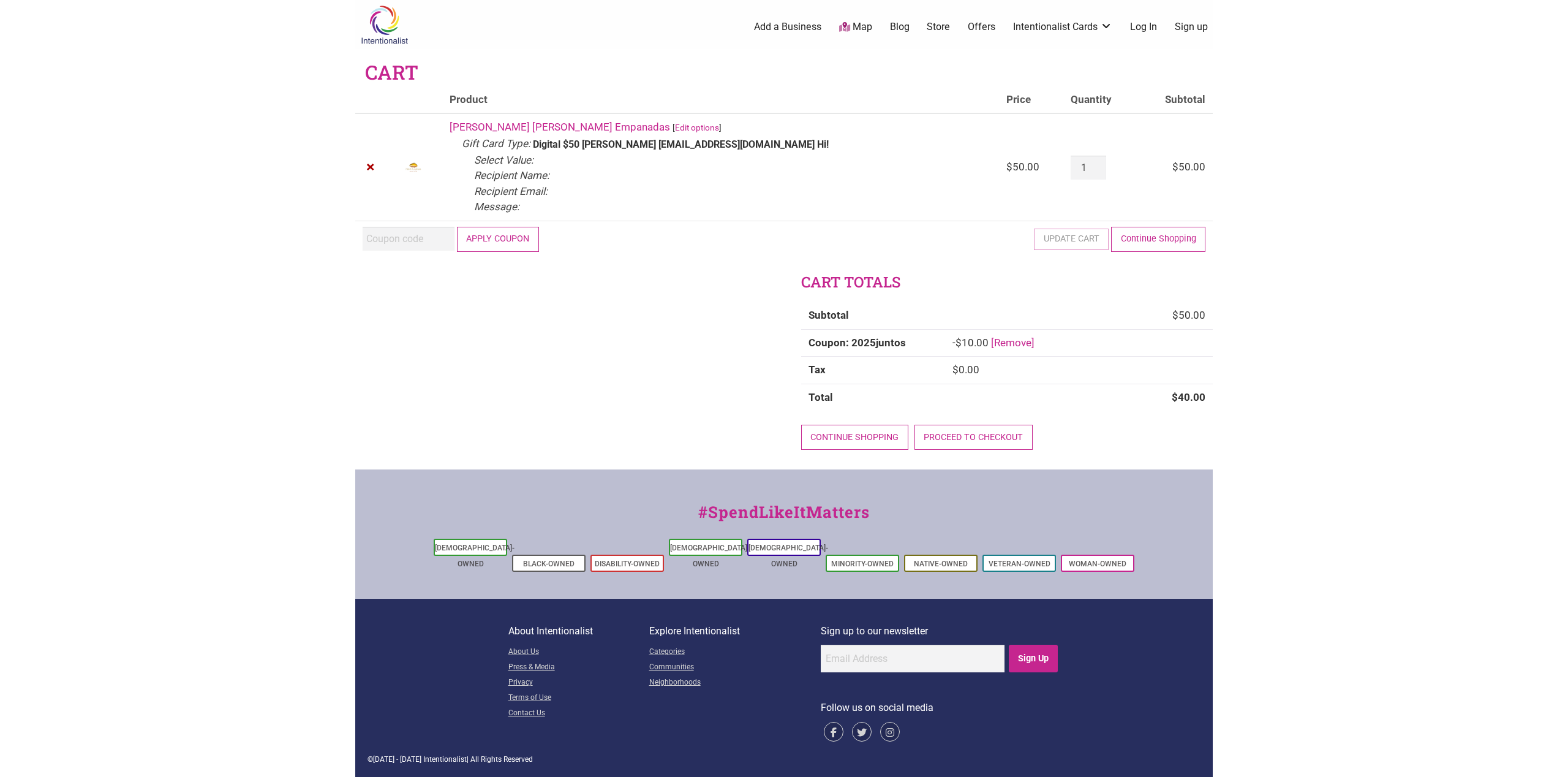
click at [518, 175] on dt "Recipient Name:" at bounding box center [511, 176] width 75 height 16
click at [550, 170] on dt "Recipient Name:" at bounding box center [511, 176] width 75 height 16
click at [528, 127] on link "[PERSON_NAME] [PERSON_NAME] Empanadas" at bounding box center [559, 127] width 221 height 12
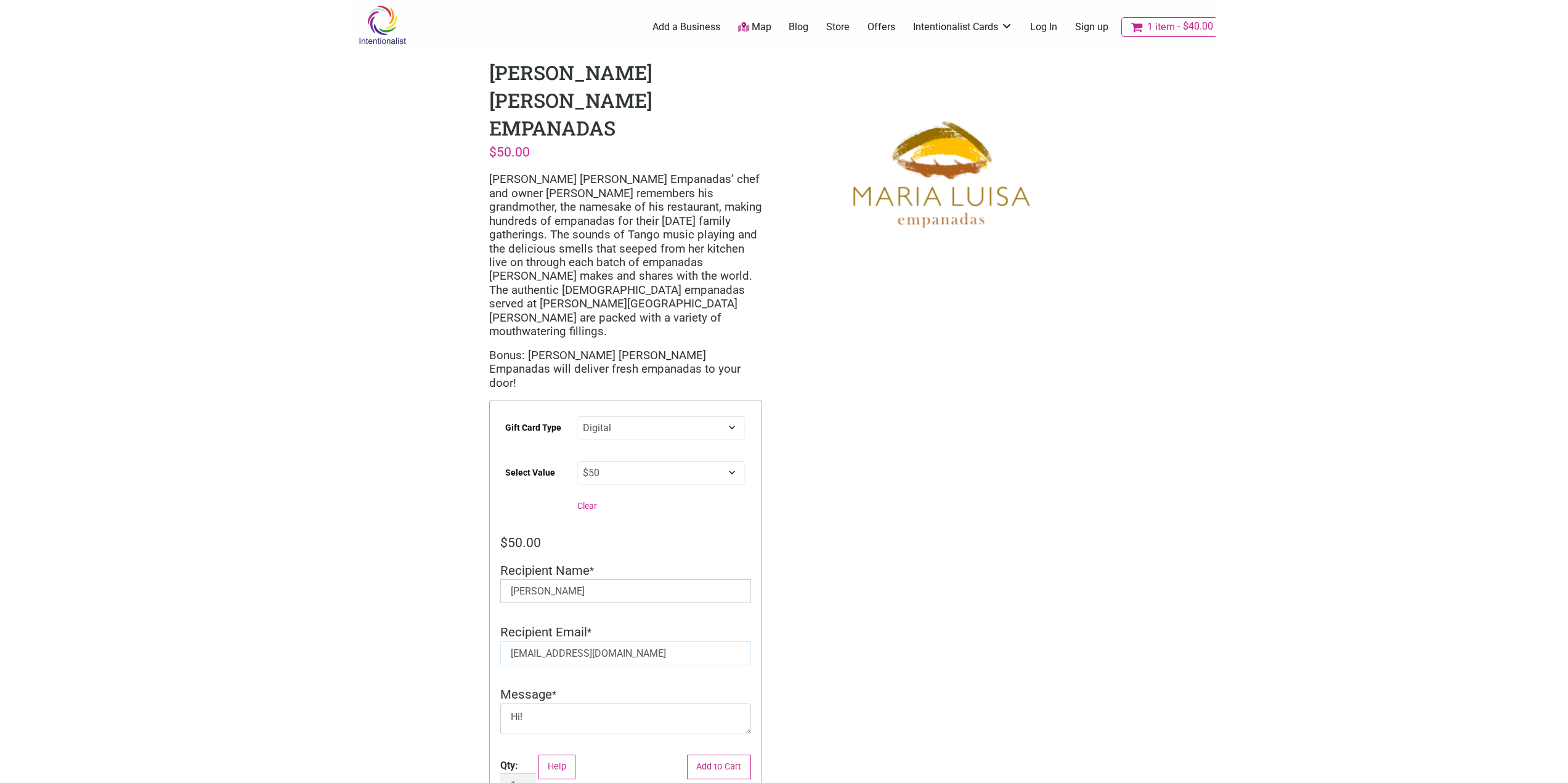
click at [561, 641] on input "[EMAIL_ADDRESS][DOMAIN_NAME]" at bounding box center [626, 653] width 251 height 24
click at [439, 519] on div "Intentionalist Spend like it matters 1 Add a Business Map Blog Store Offers Int…" at bounding box center [784, 627] width 863 height 1254
click at [535, 703] on textarea "Hi!" at bounding box center [626, 719] width 251 height 31
type textarea "H"
type textarea "Time for empanadaaaas"
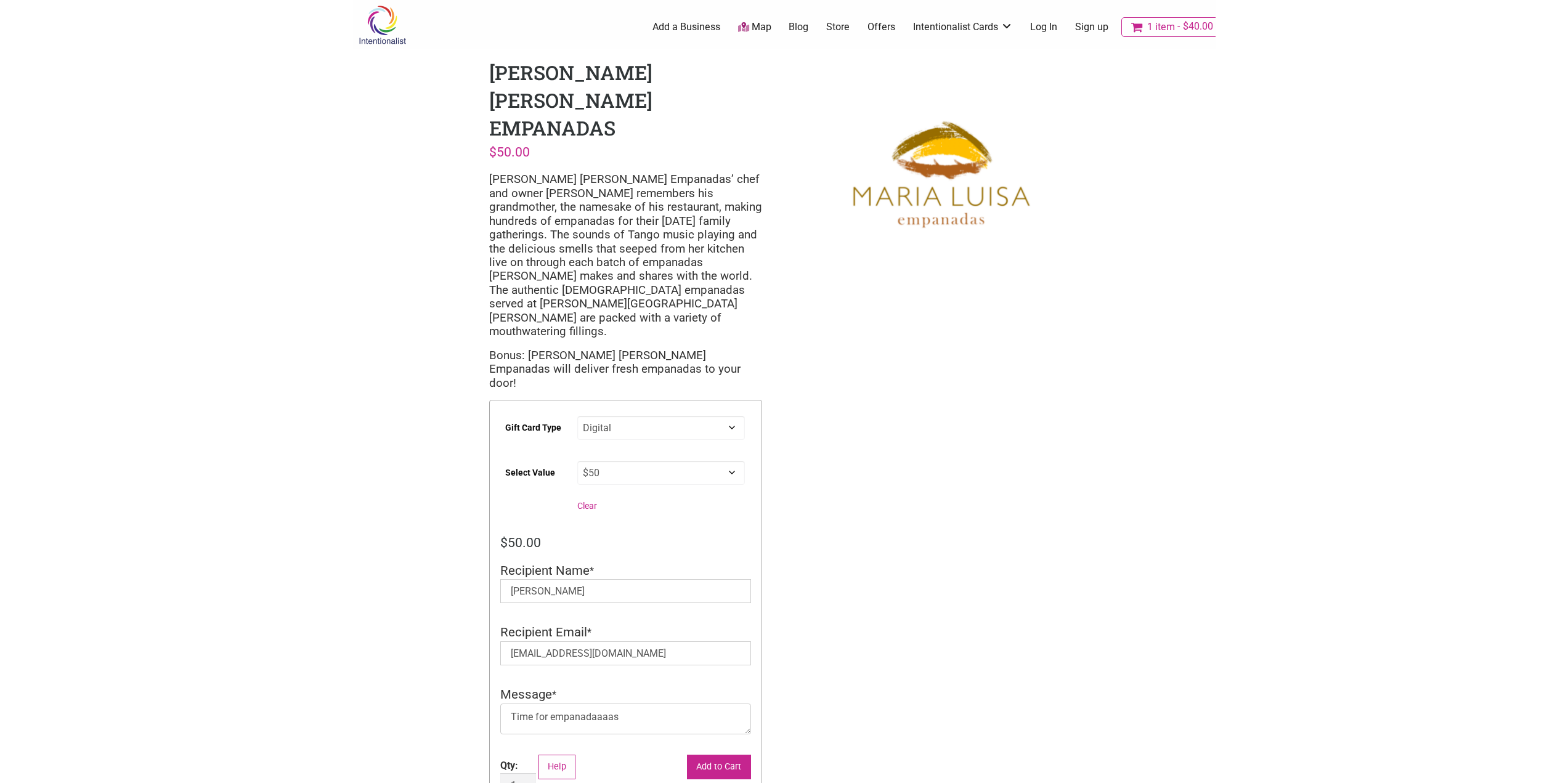
click at [732, 755] on button "Add to Cart" at bounding box center [718, 767] width 64 height 25
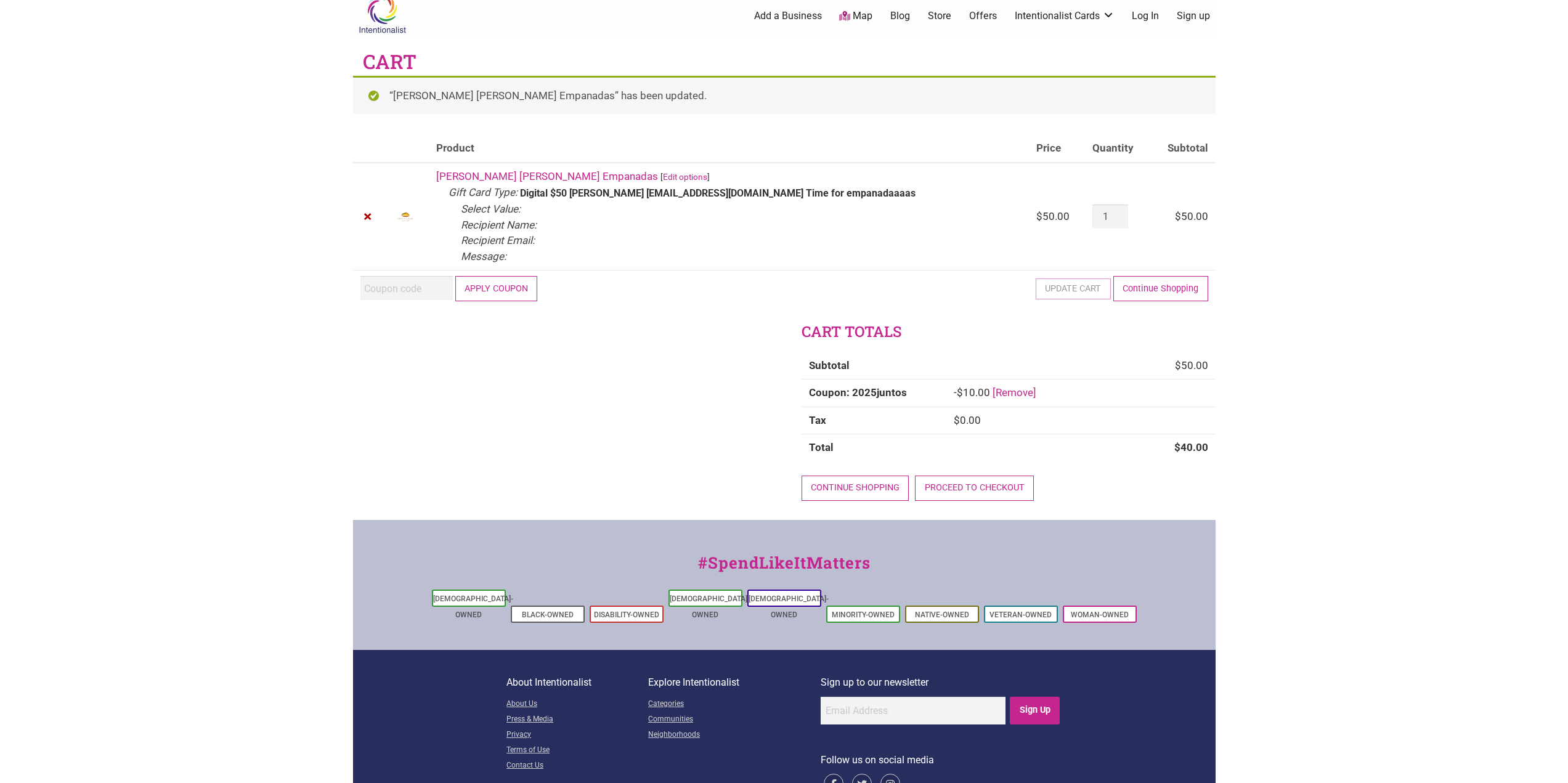
scroll to position [42, 0]
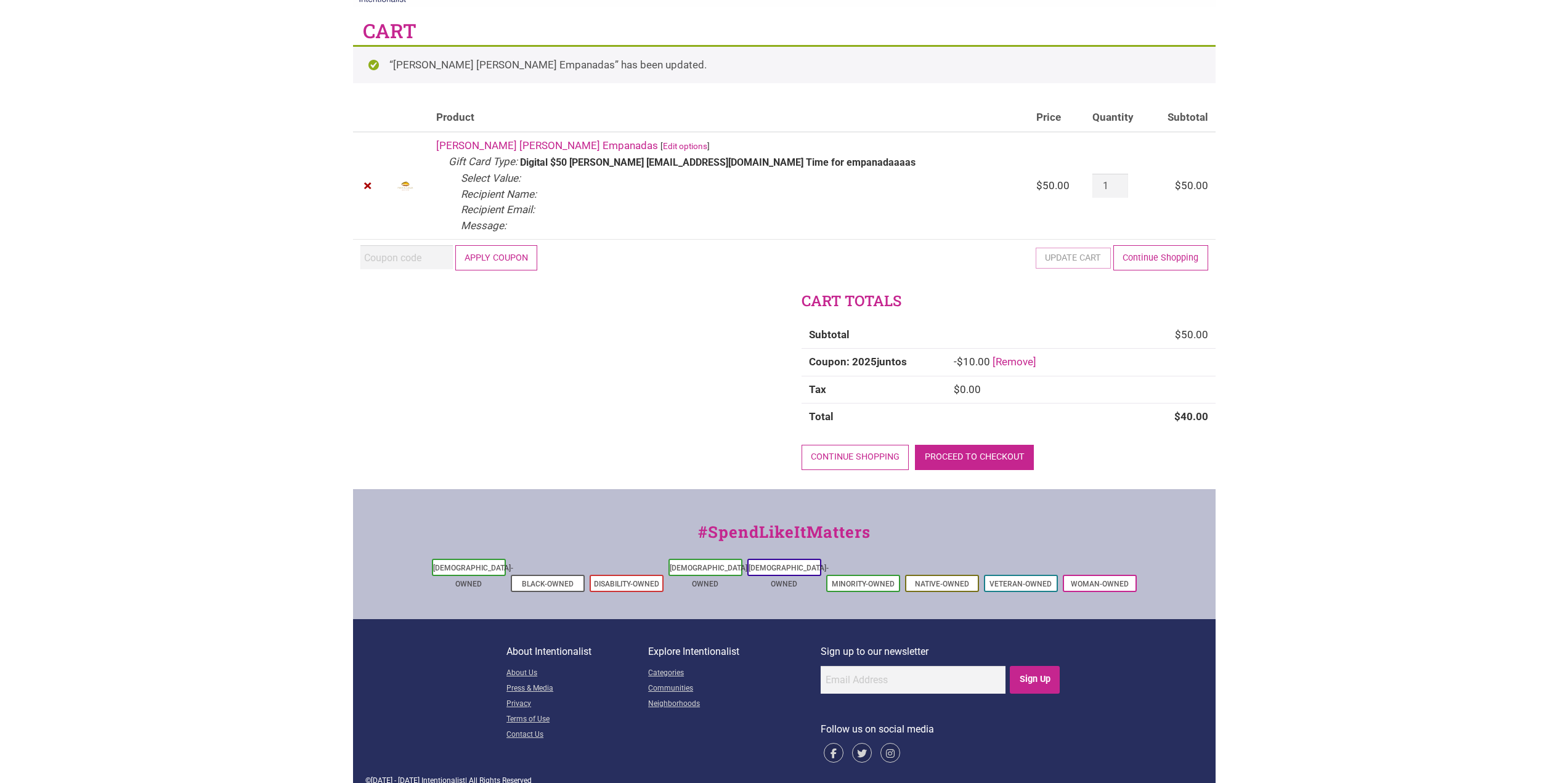
click at [953, 449] on link "Proceed to checkout" at bounding box center [974, 457] width 119 height 25
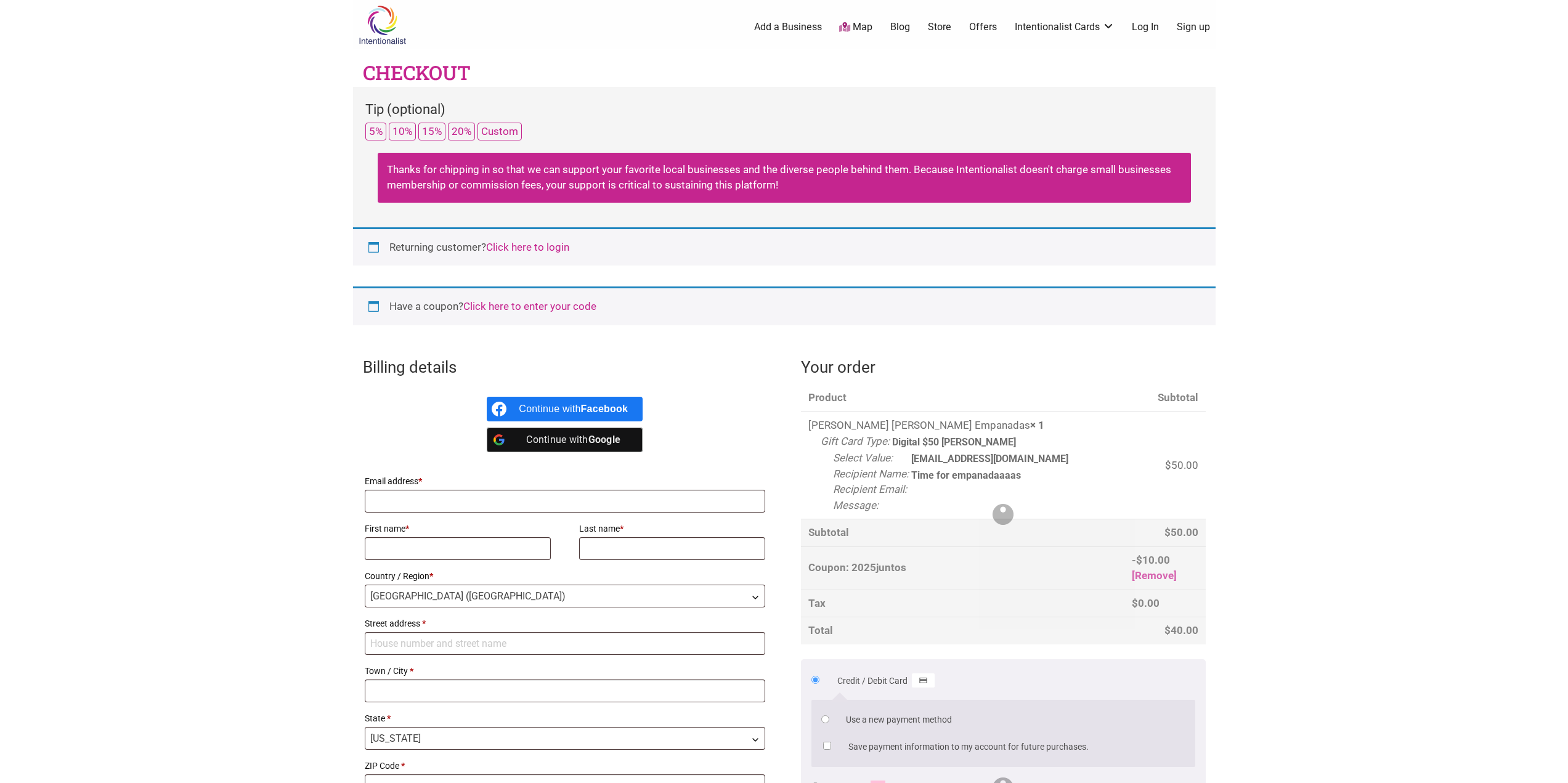
select select "WA"
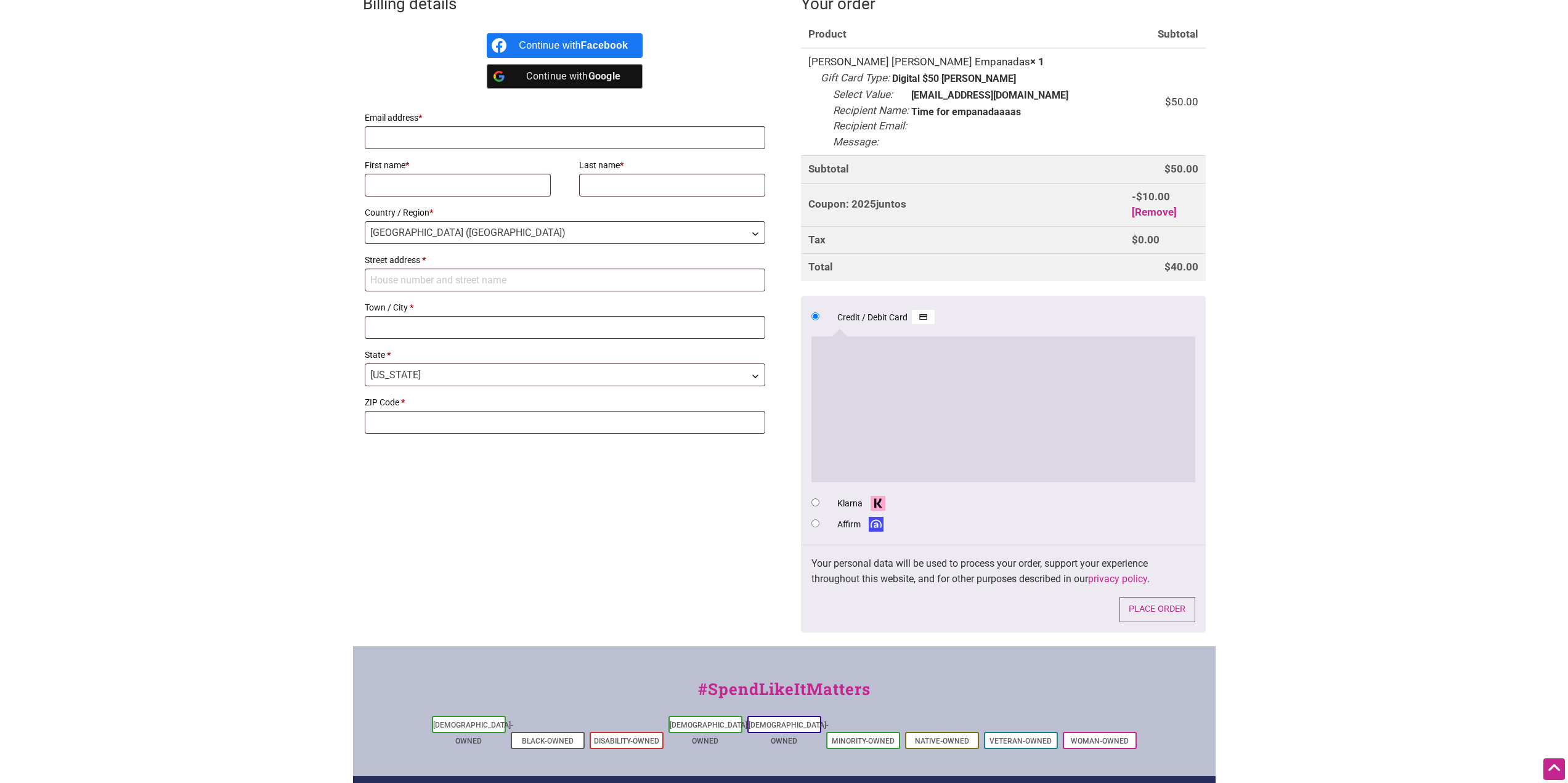
scroll to position [370, 0]
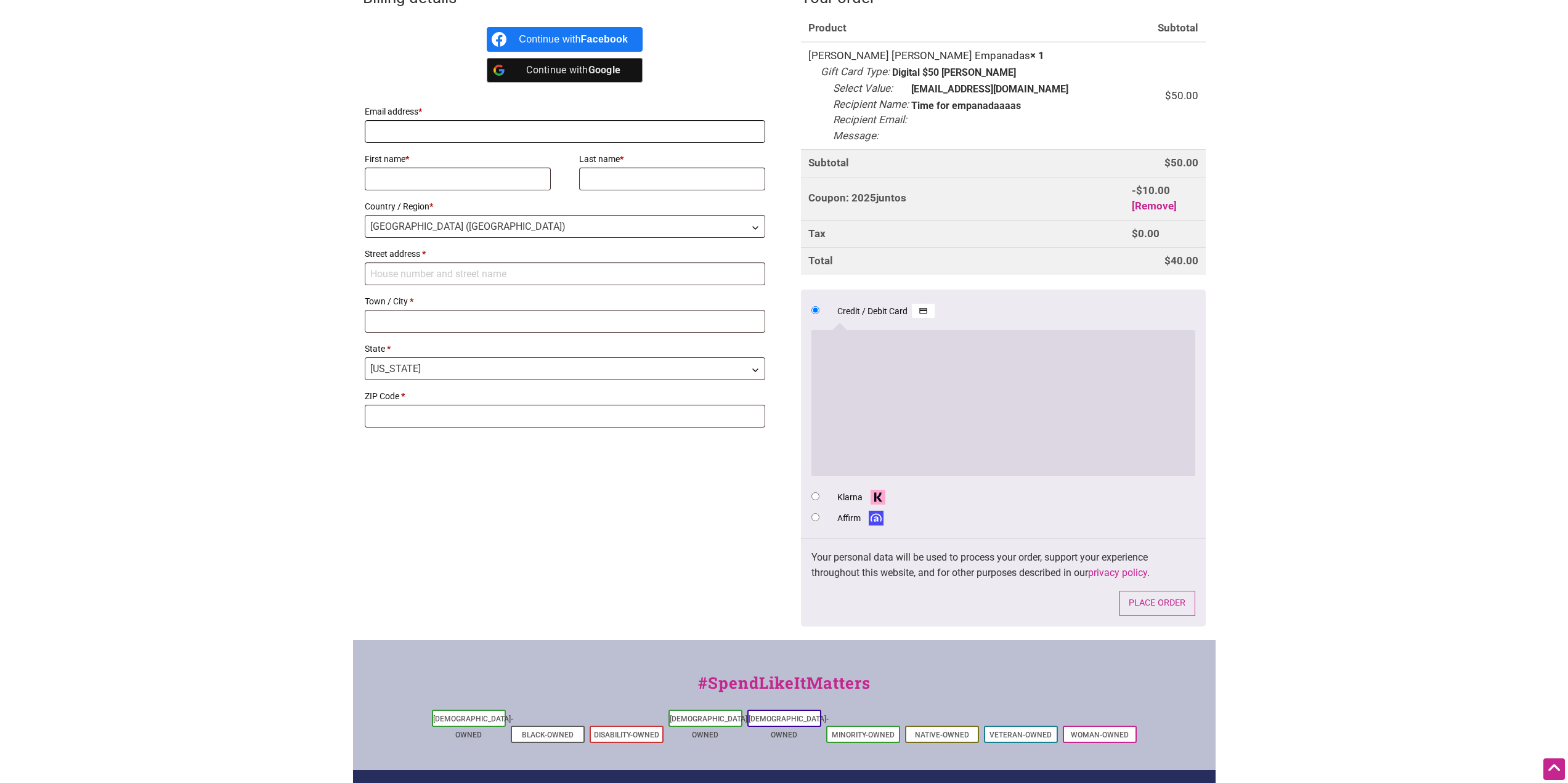
click at [407, 133] on input "Email address *" at bounding box center [565, 131] width 401 height 23
type input "[EMAIL_ADDRESS][DOMAIN_NAME]"
type input "[PERSON_NAME]"
type input "[STREET_ADDRESS]"
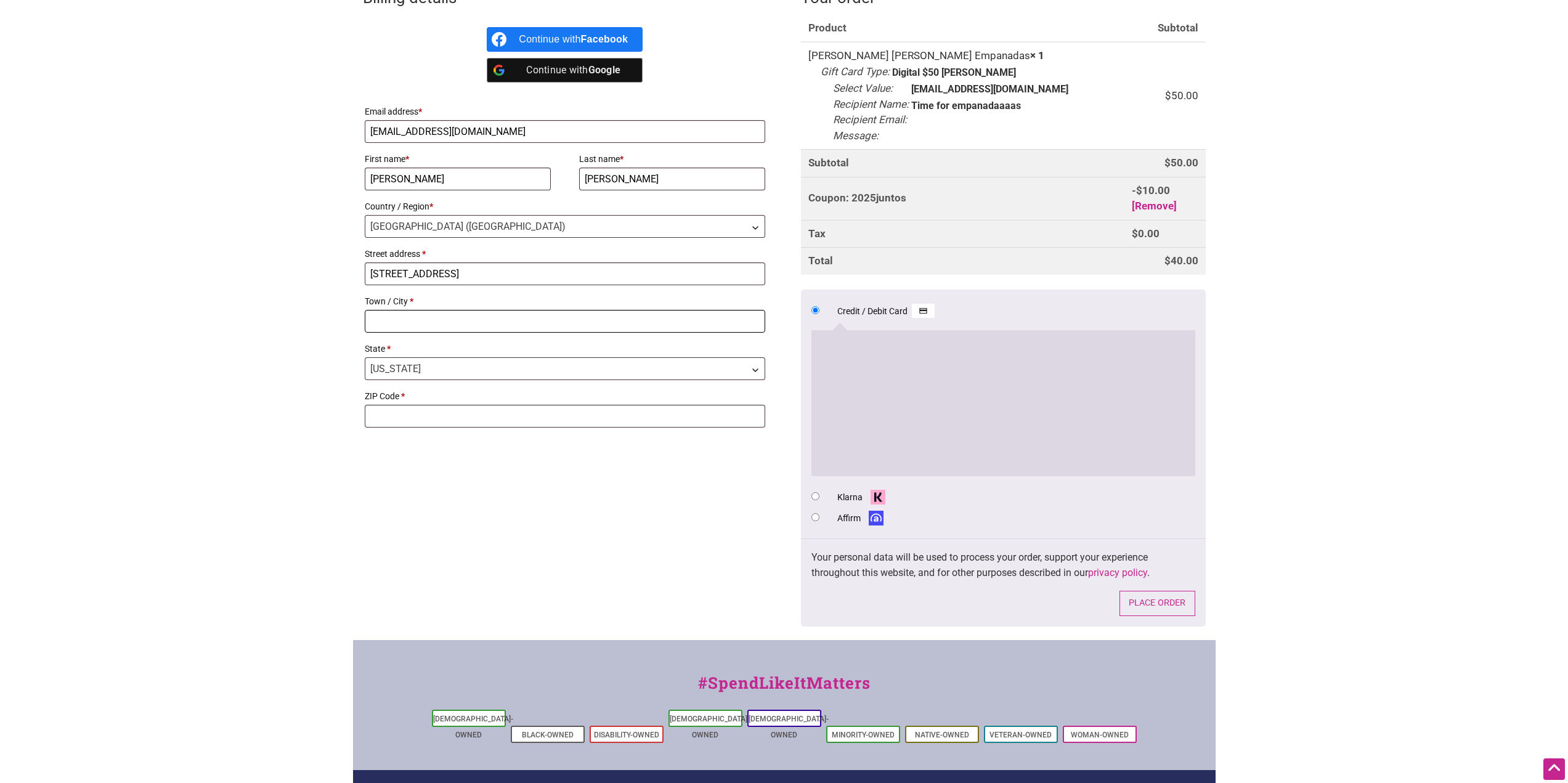
type input "[GEOGRAPHIC_DATA]"
type input "98103"
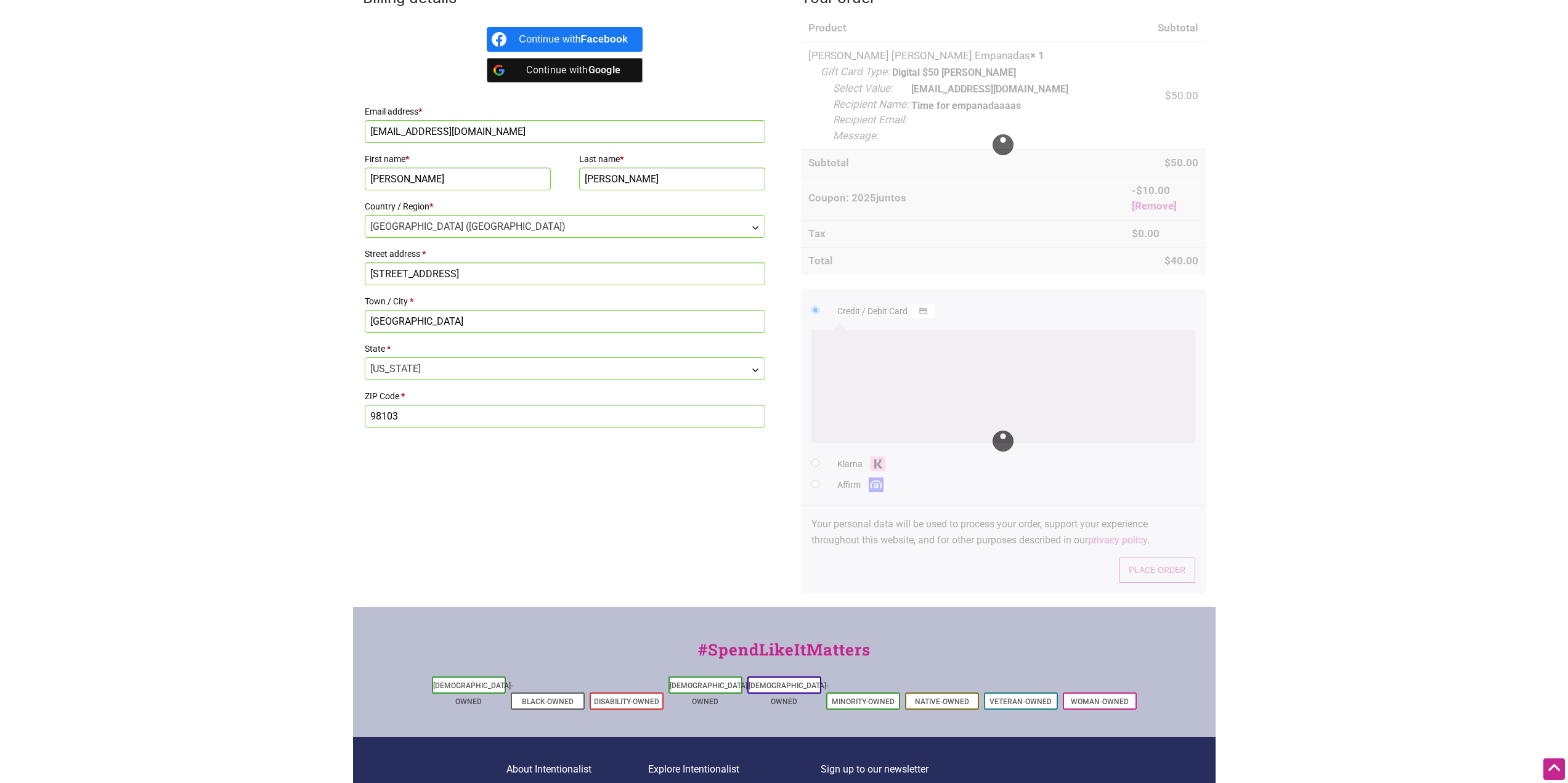
click at [244, 258] on body "× Menu 1 Add a Business Map Blog Store Offers Intentionalist Cards Buy Black Ca…" at bounding box center [784, 21] width 1568 height 783
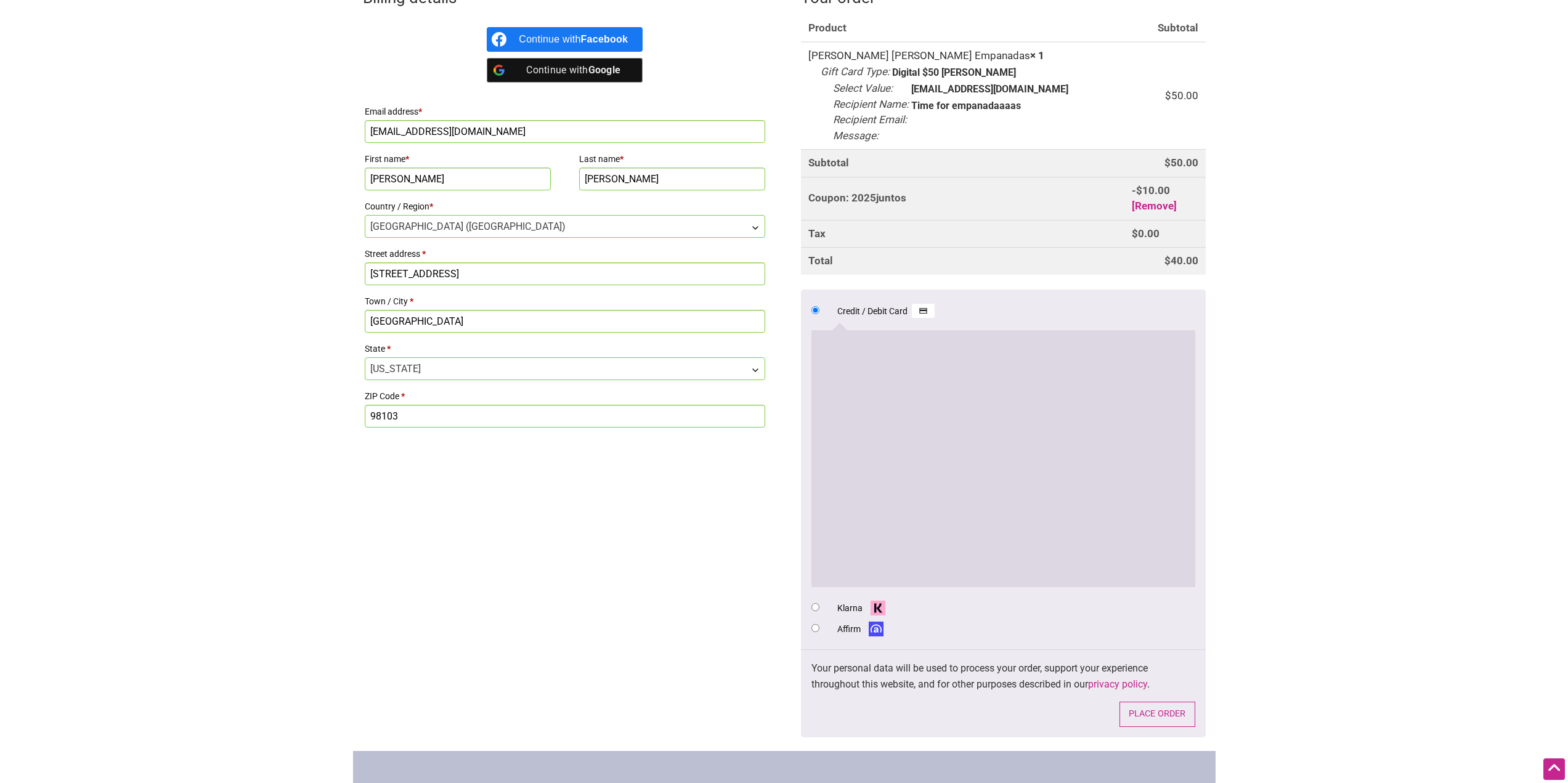
click at [1306, 413] on html "× Menu 1 Add a Business Map Blog Store Offers Intentionalist Cards Buy Black Ca…" at bounding box center [784, 21] width 1568 height 783
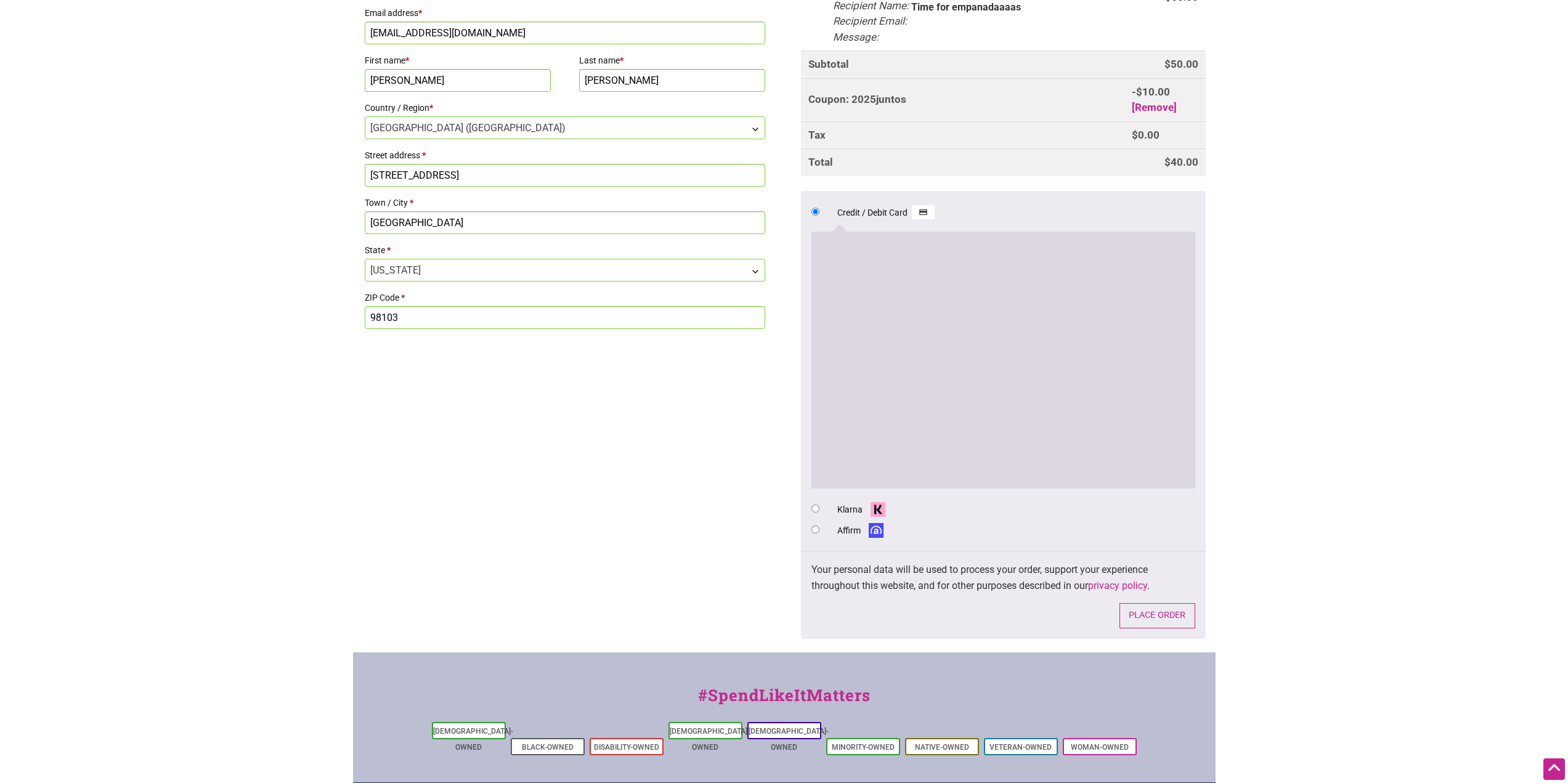
scroll to position [493, 0]
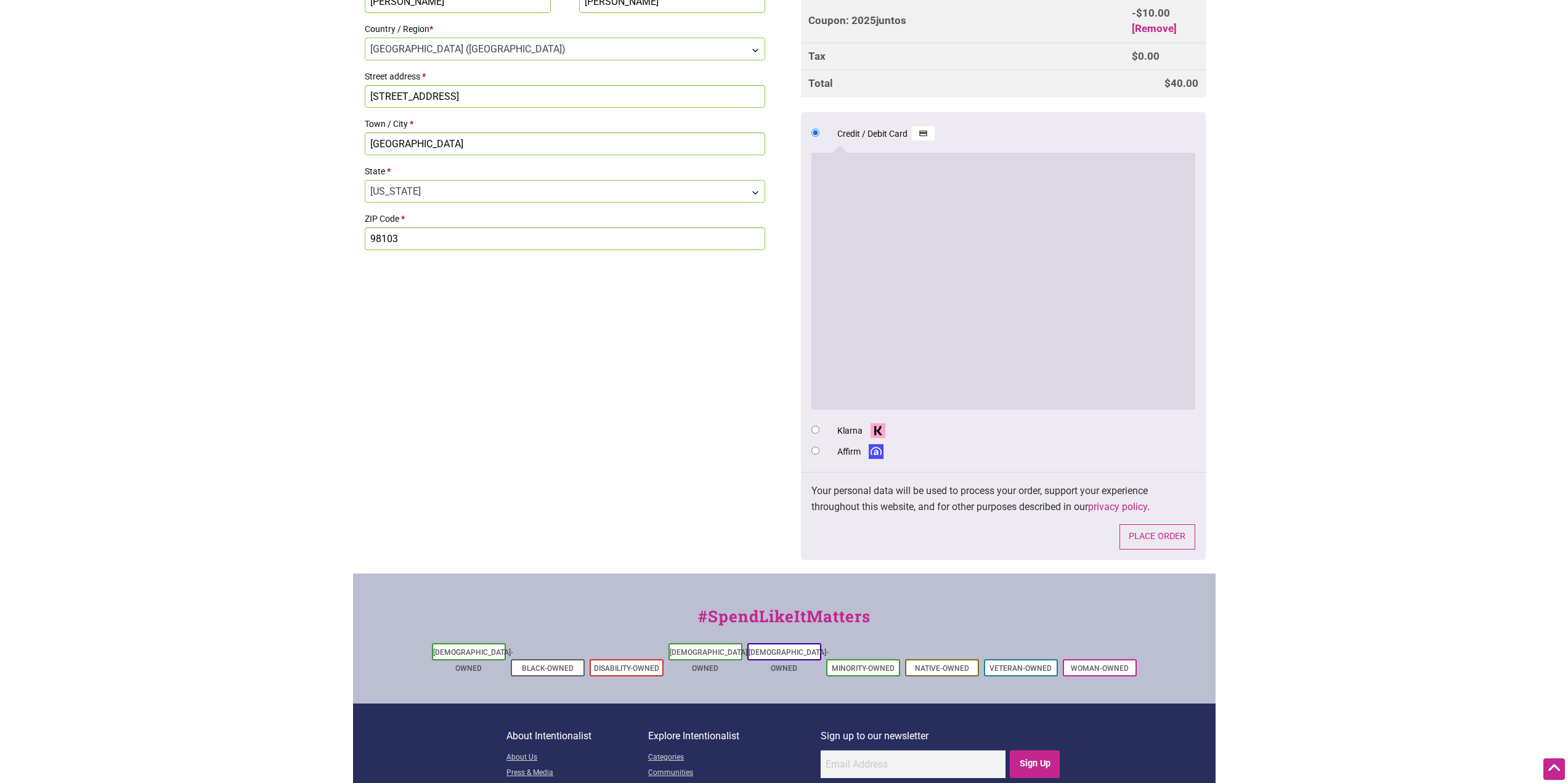
scroll to position [631, 0]
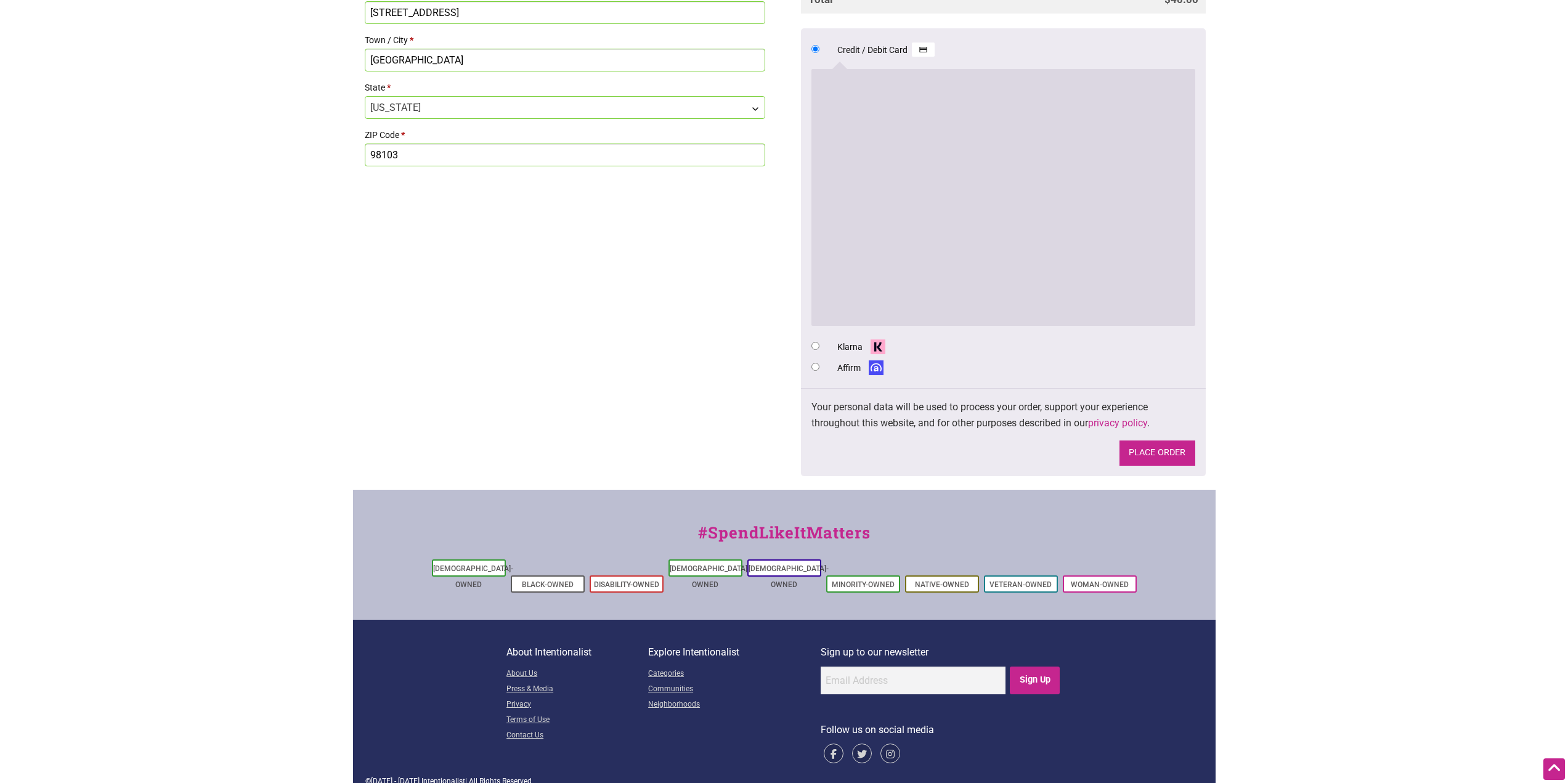
click at [1168, 457] on button "Place order" at bounding box center [1157, 453] width 76 height 25
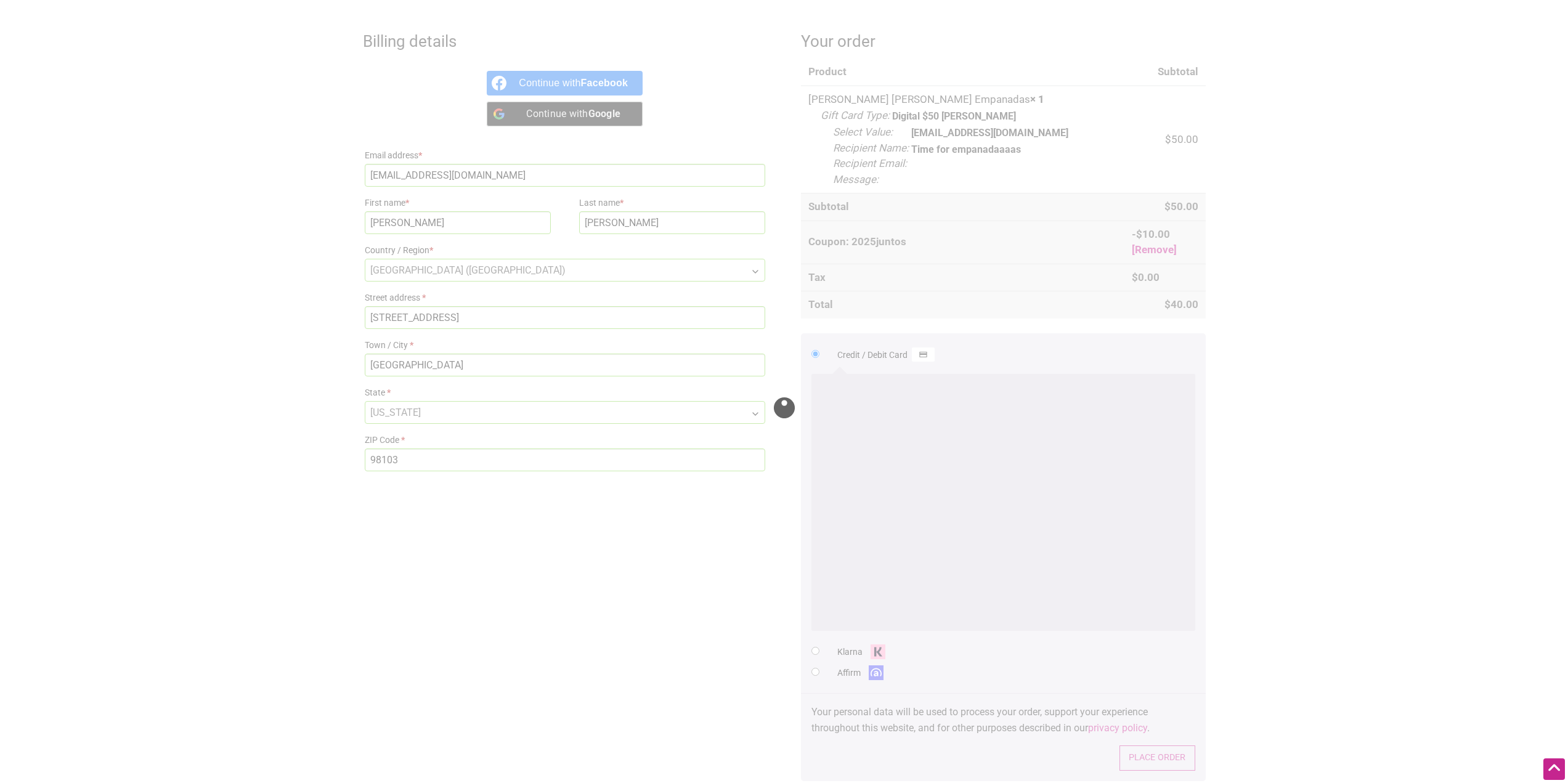
scroll to position [323, 0]
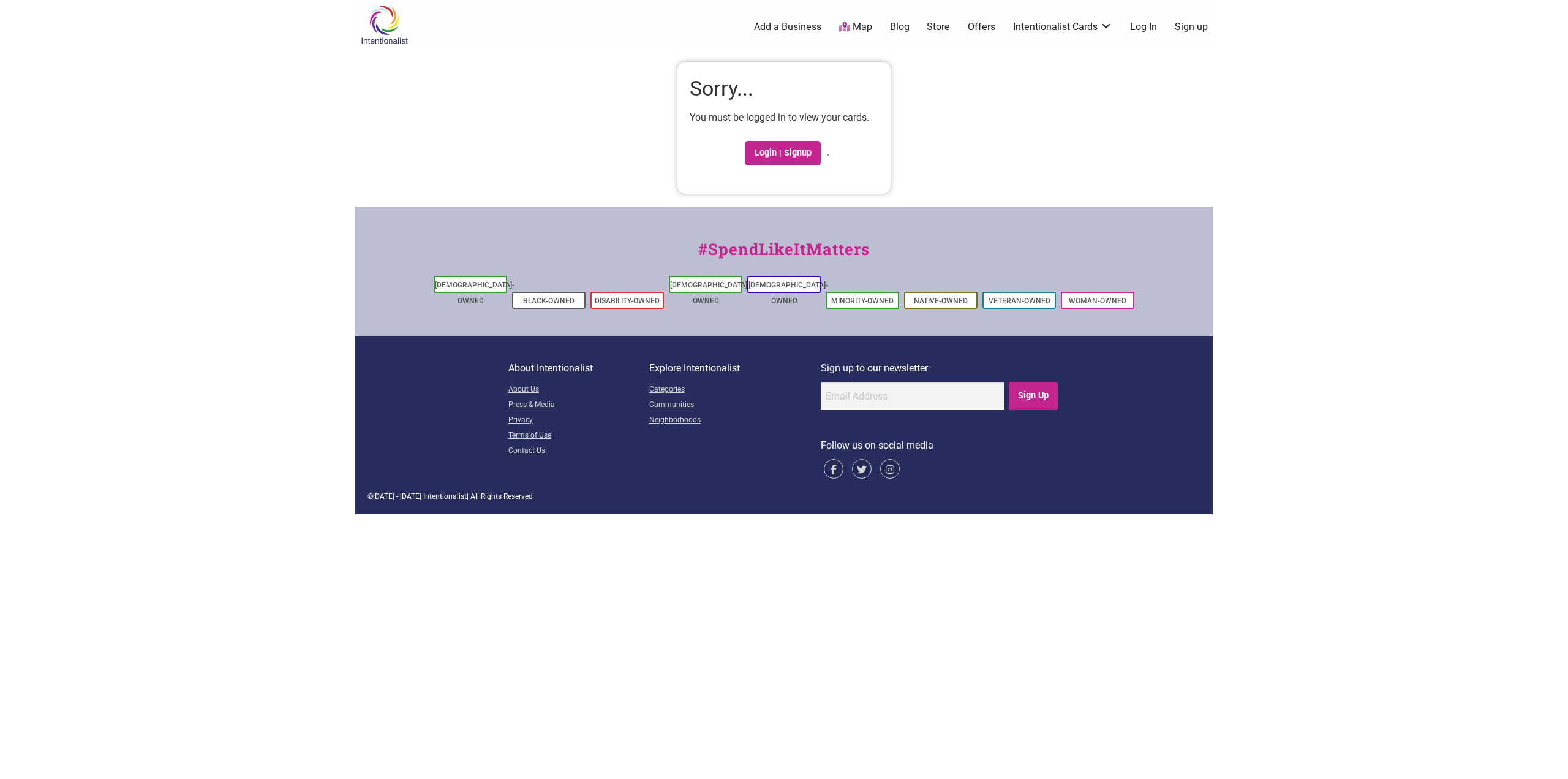
click at [570, 116] on div "Intentionalist Spend like it matters 0 Add a Business Map Blog Store Offers Int…" at bounding box center [784, 257] width 858 height 514
